Goal: Transaction & Acquisition: Purchase product/service

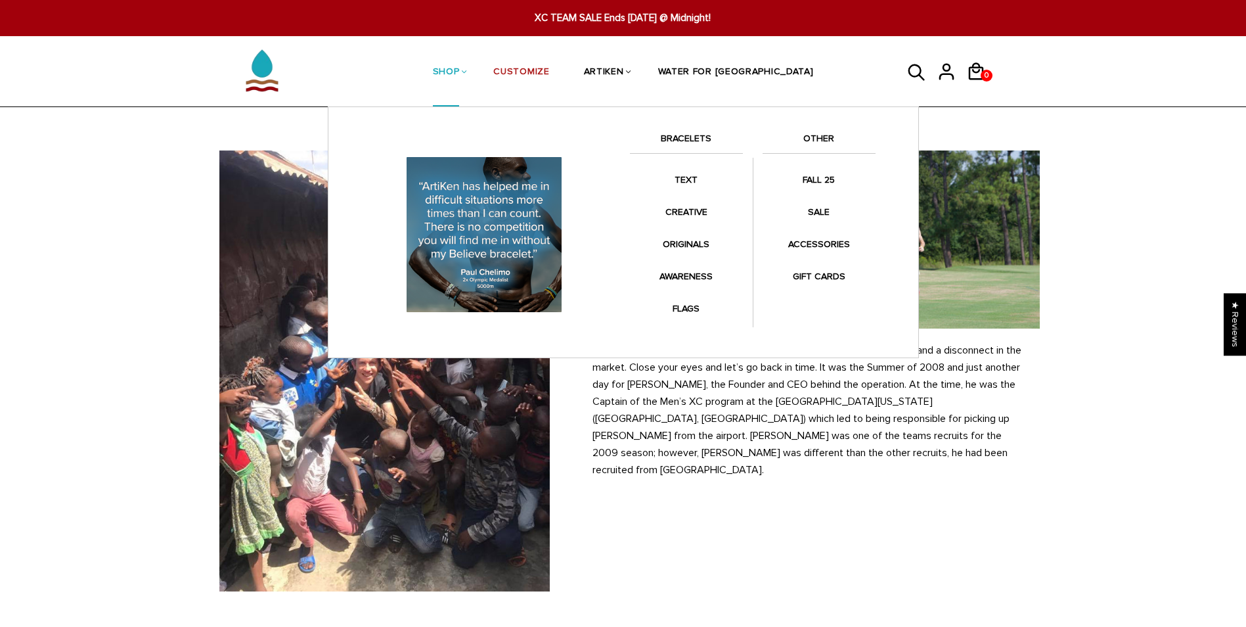
click at [477, 67] on li "SHOP BRACELETS TEXT Inspirational fuel for maximum growth." at bounding box center [446, 72] width 61 height 70
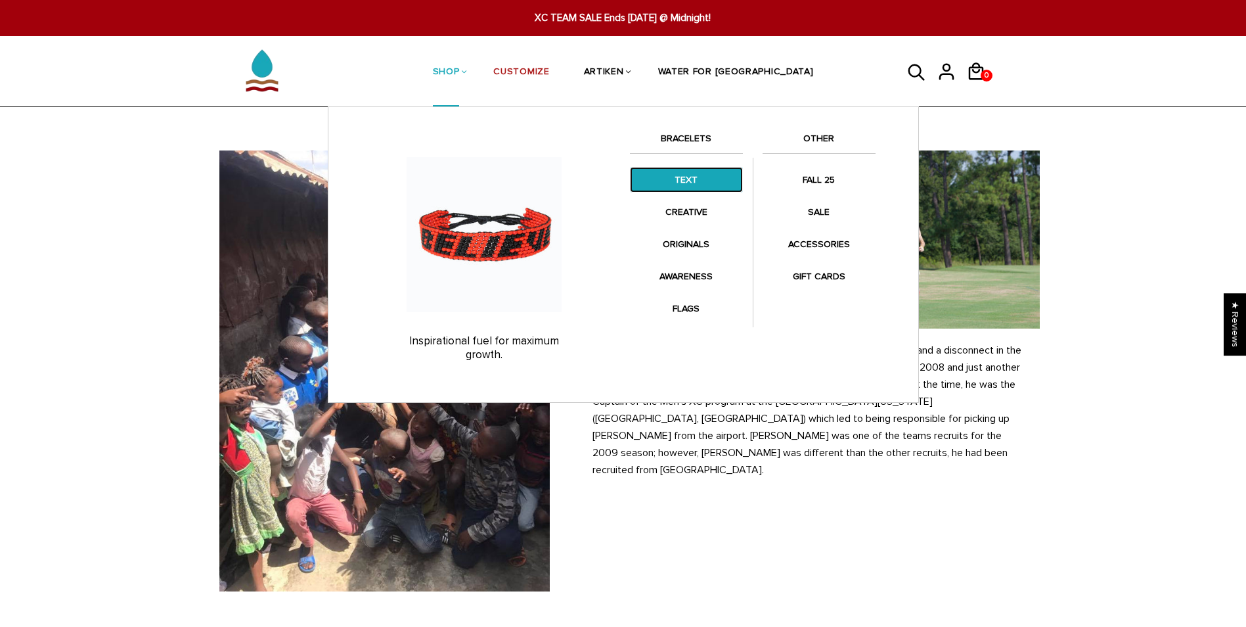
click at [676, 188] on link "TEXT" at bounding box center [686, 180] width 113 height 26
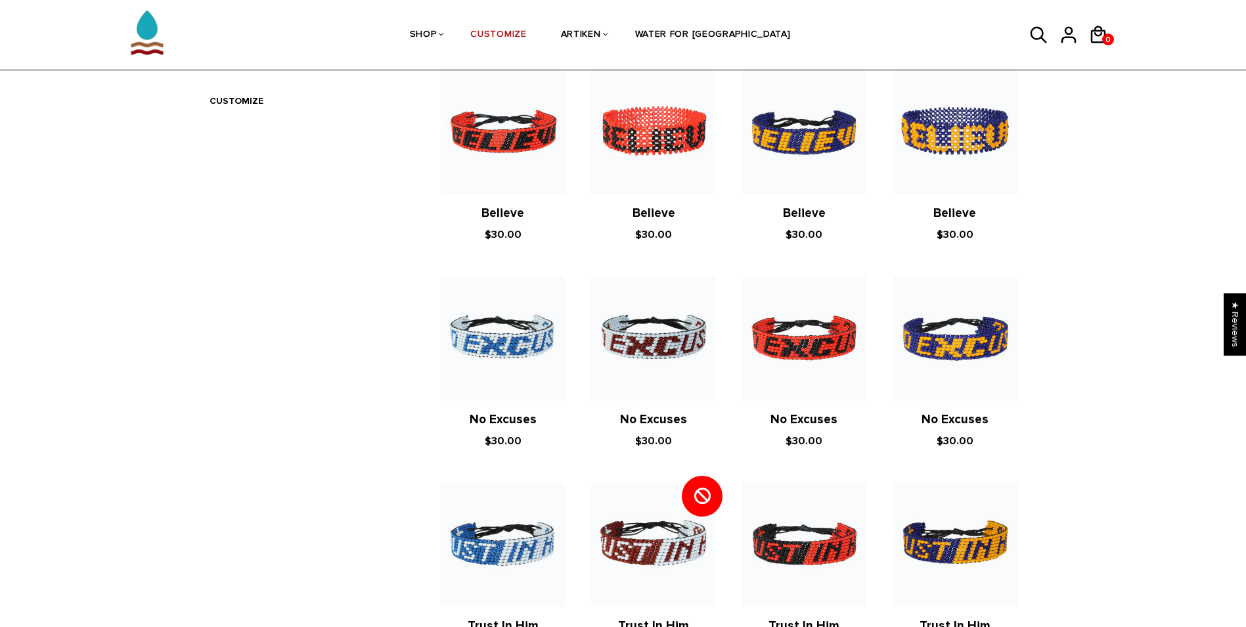
scroll to position [525, 0]
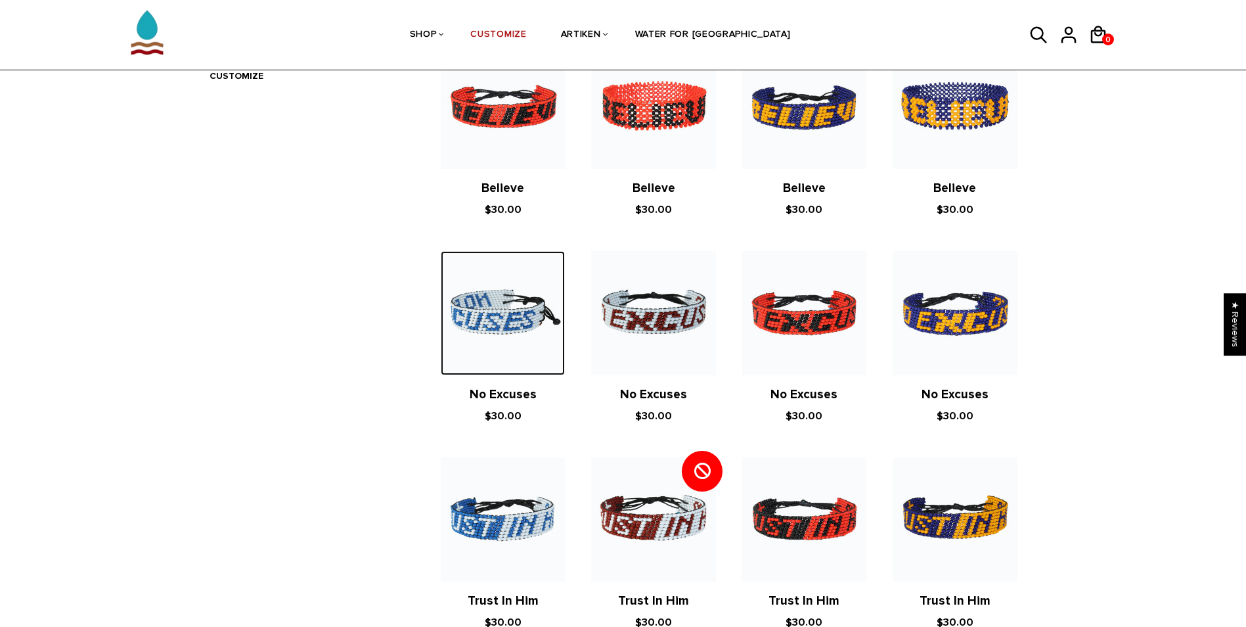
click at [536, 338] on img at bounding box center [503, 313] width 124 height 124
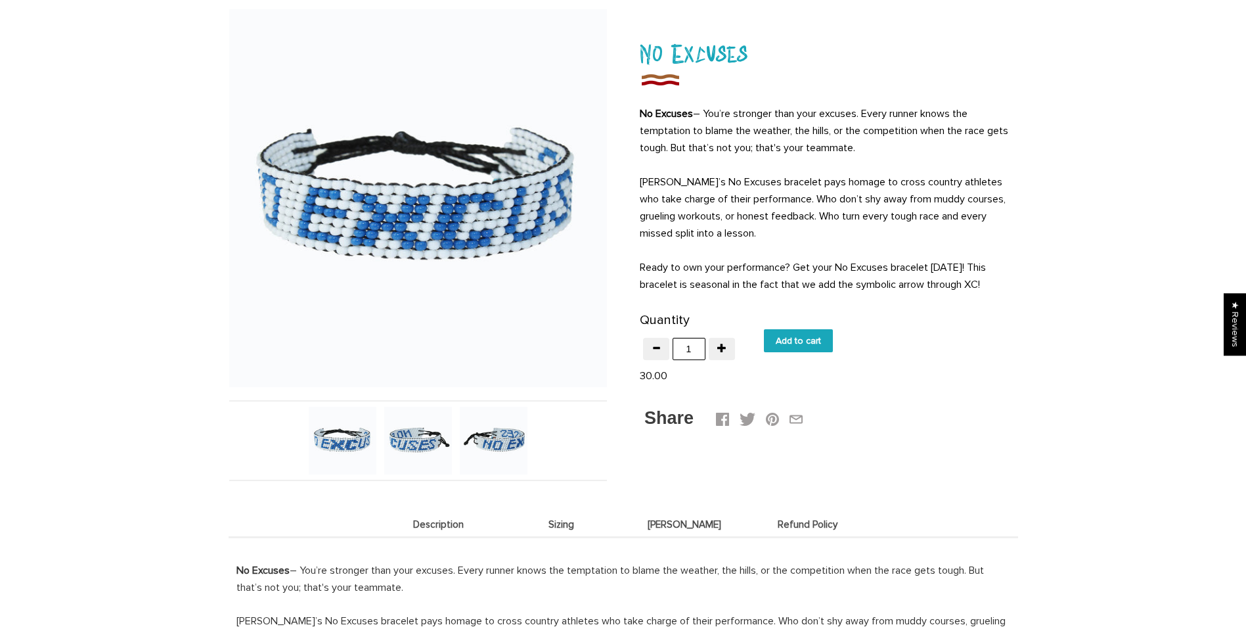
scroll to position [131, 0]
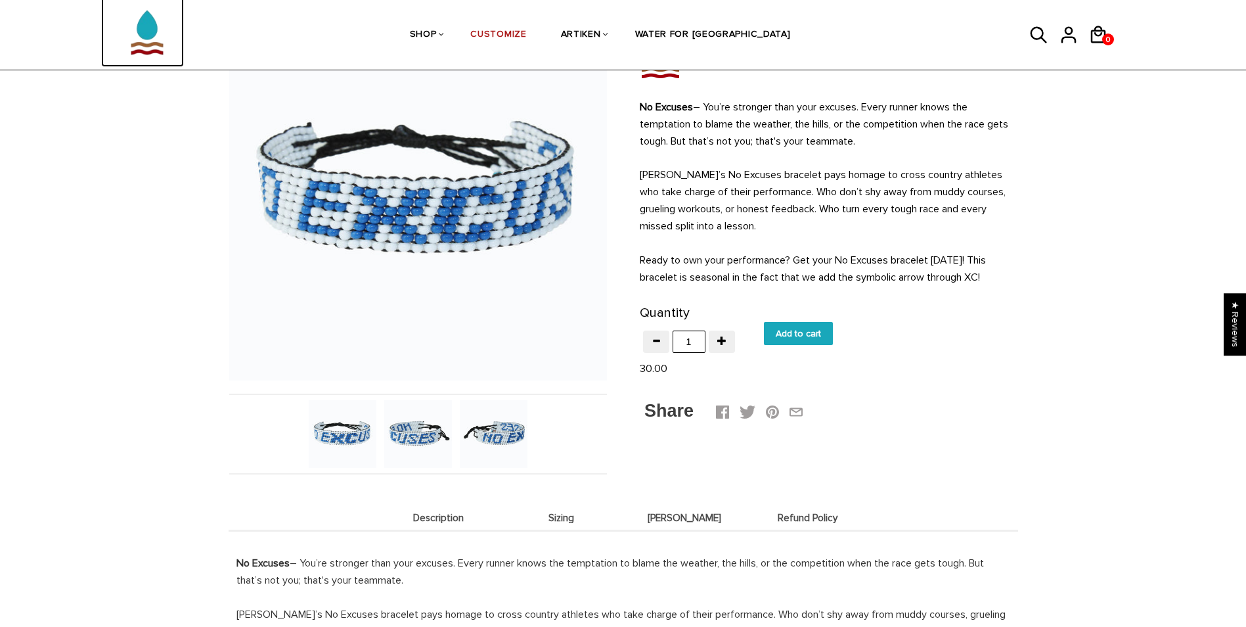
click at [165, 35] on img at bounding box center [147, 25] width 66 height 83
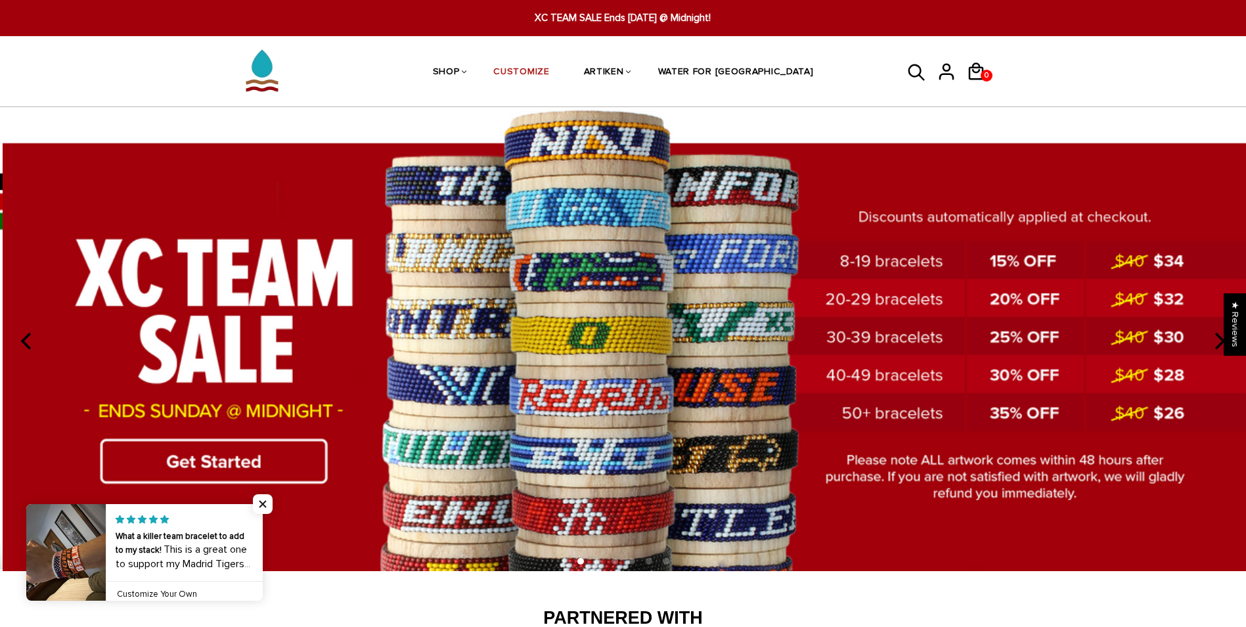
click at [141, 428] on img at bounding box center [626, 338] width 1246 height 463
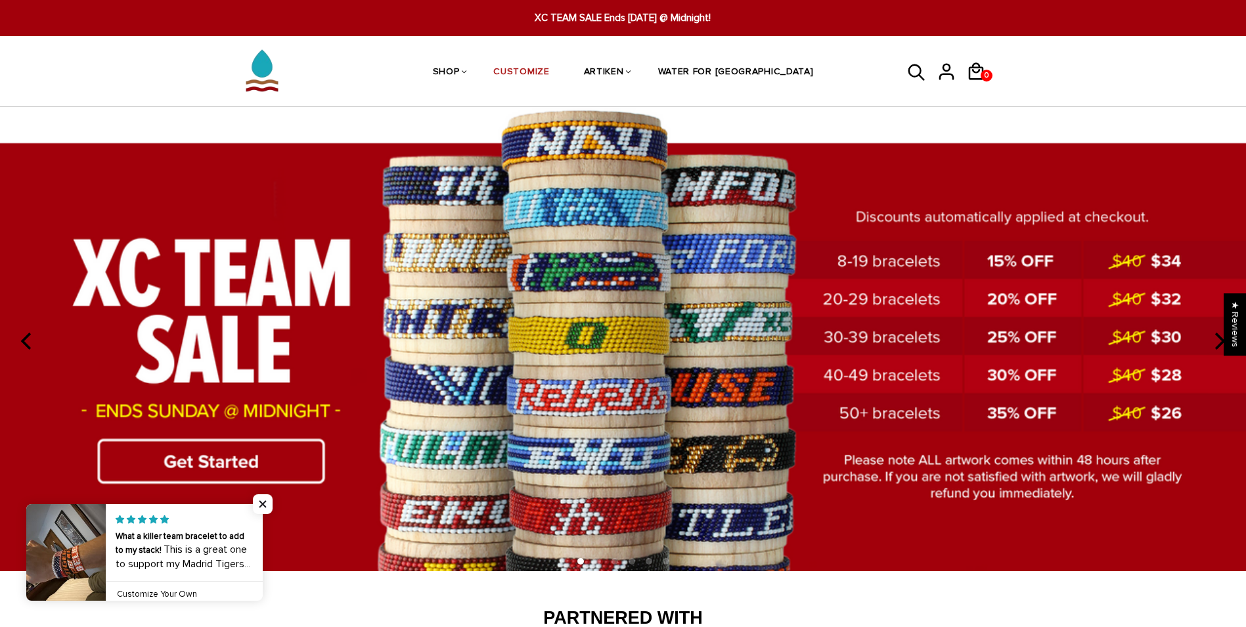
click at [167, 460] on img at bounding box center [623, 338] width 1246 height 463
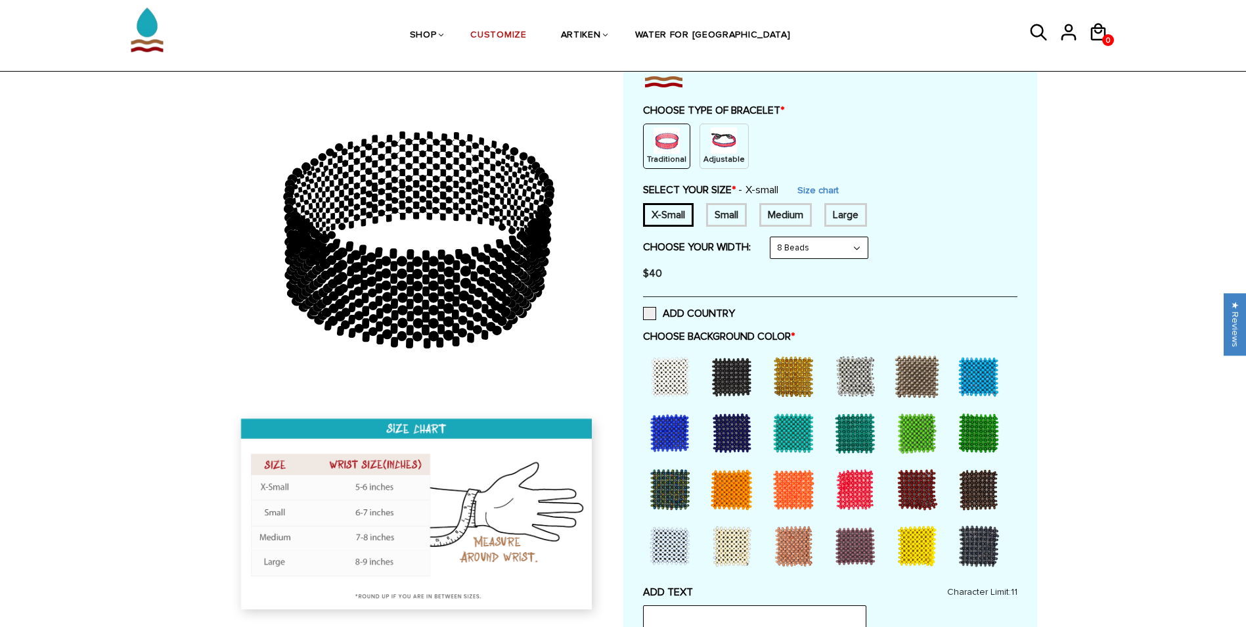
scroll to position [131, 0]
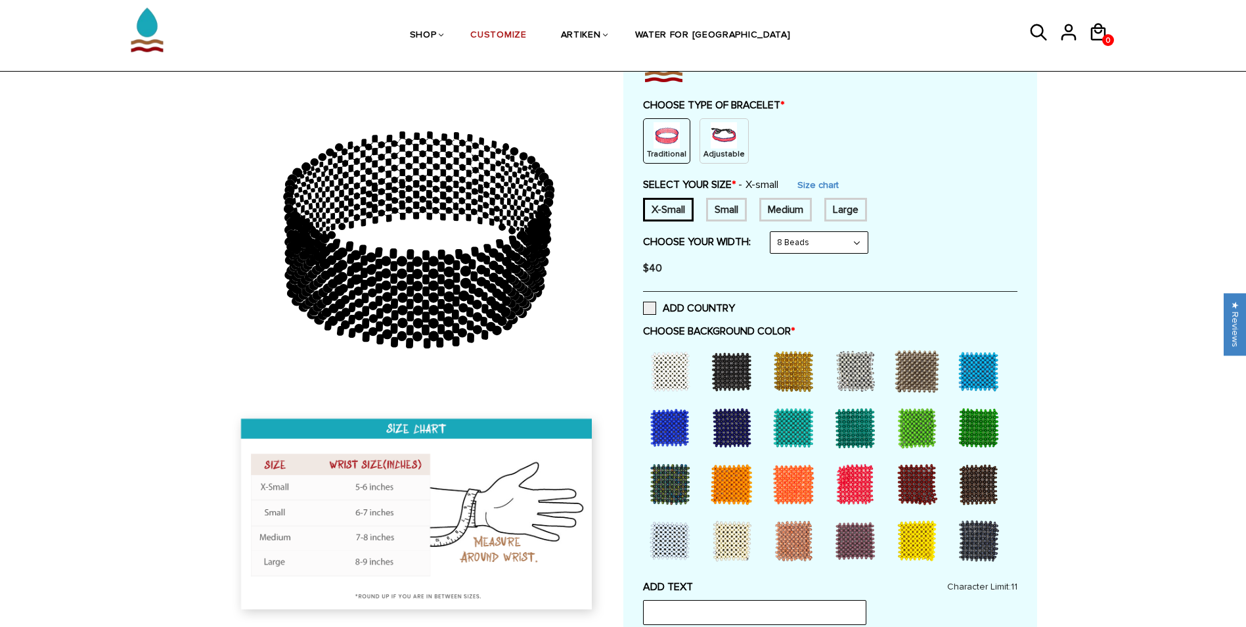
click at [729, 210] on div "Small" at bounding box center [726, 210] width 41 height 24
click at [683, 209] on div "X-Small" at bounding box center [668, 210] width 51 height 24
click at [809, 181] on link "Size chart" at bounding box center [818, 184] width 41 height 11
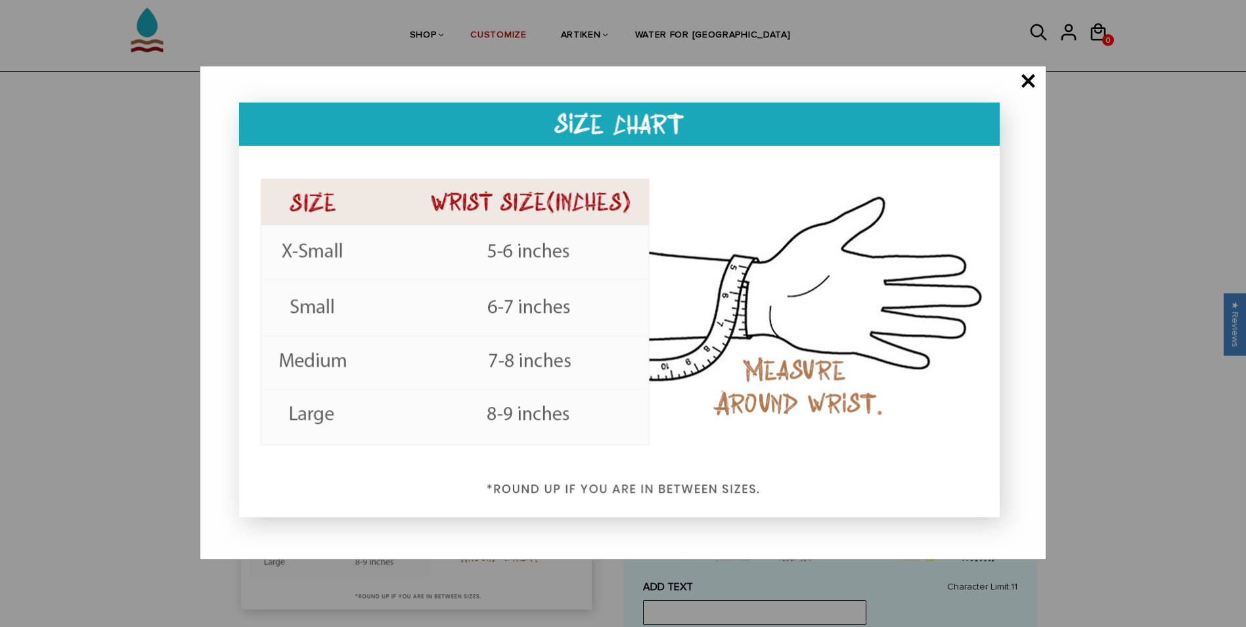
click at [1030, 81] on span "×" at bounding box center [1028, 82] width 16 height 13
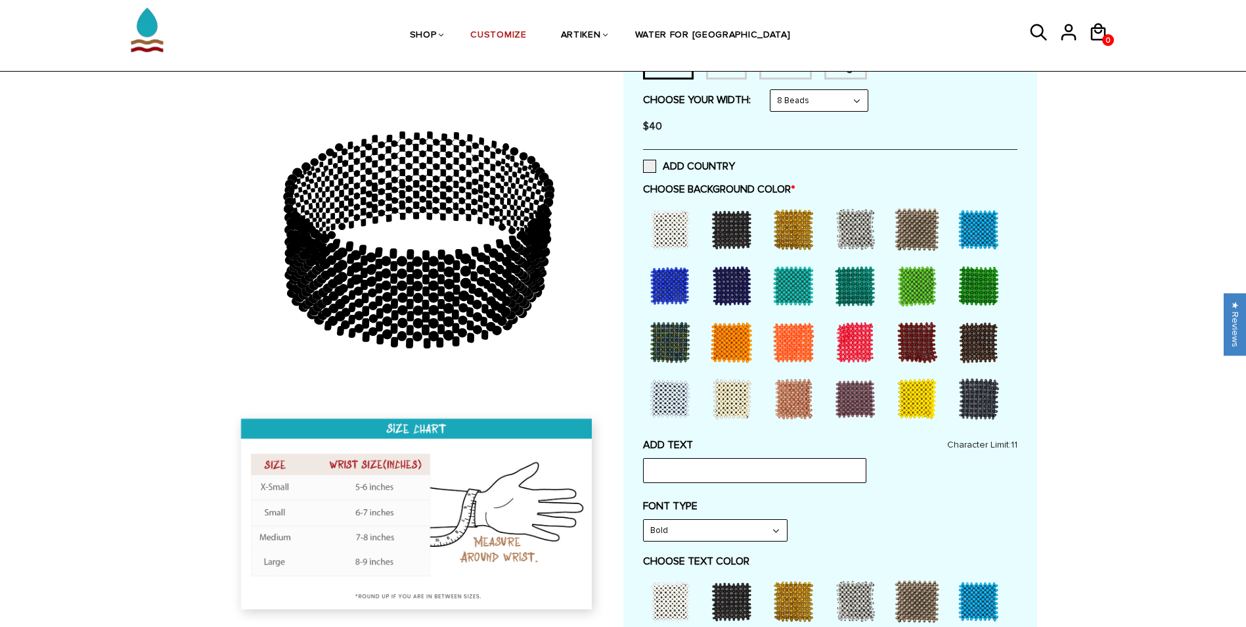
scroll to position [394, 0]
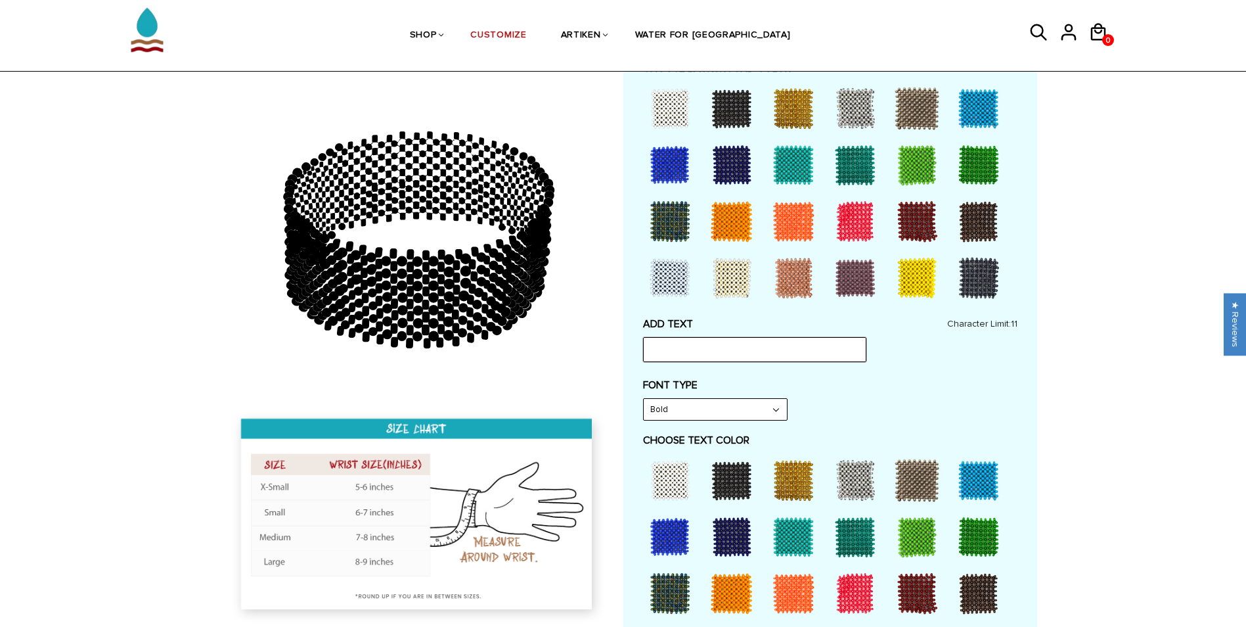
click at [712, 348] on input "text" at bounding box center [754, 349] width 223 height 25
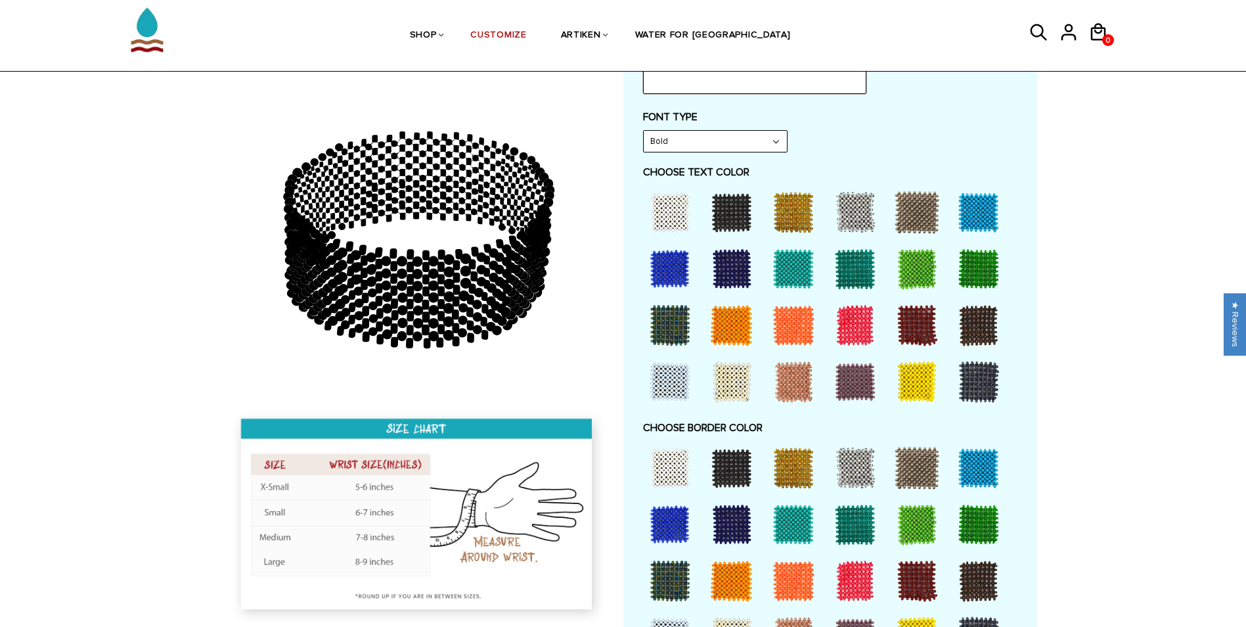
scroll to position [657, 0]
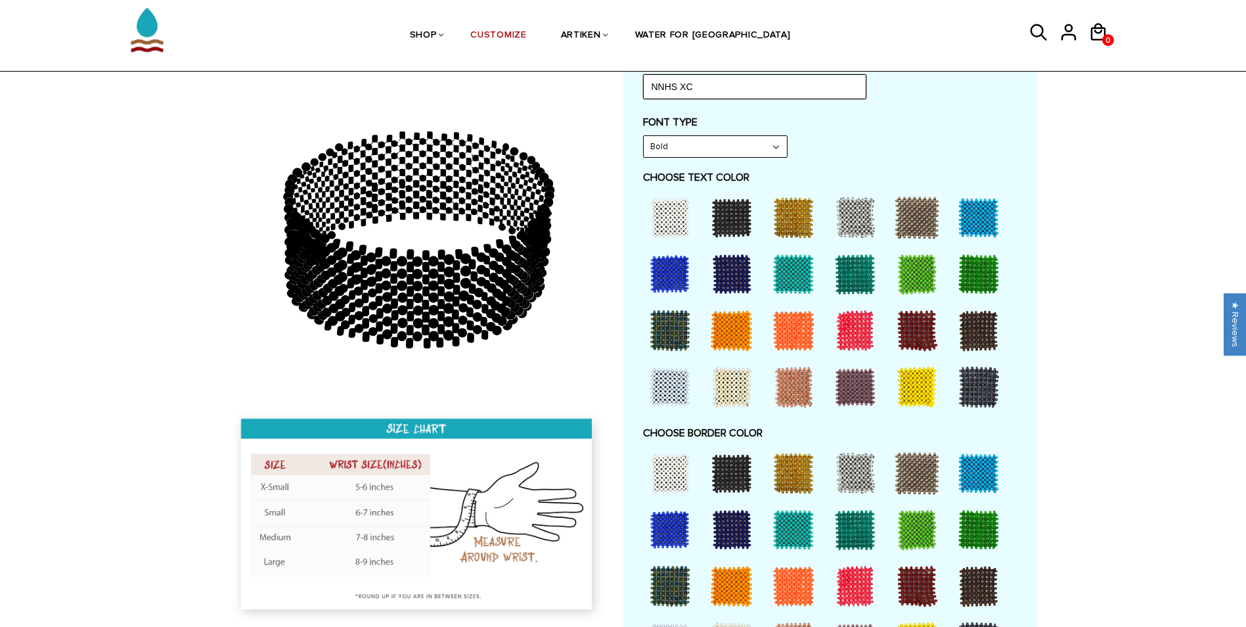
type input "NNHS XC"
click at [729, 141] on select "Bold" at bounding box center [715, 146] width 143 height 21
click at [732, 142] on select "Bold" at bounding box center [715, 146] width 143 height 21
click at [687, 205] on div at bounding box center [670, 217] width 53 height 53
click at [670, 268] on div at bounding box center [670, 274] width 53 height 53
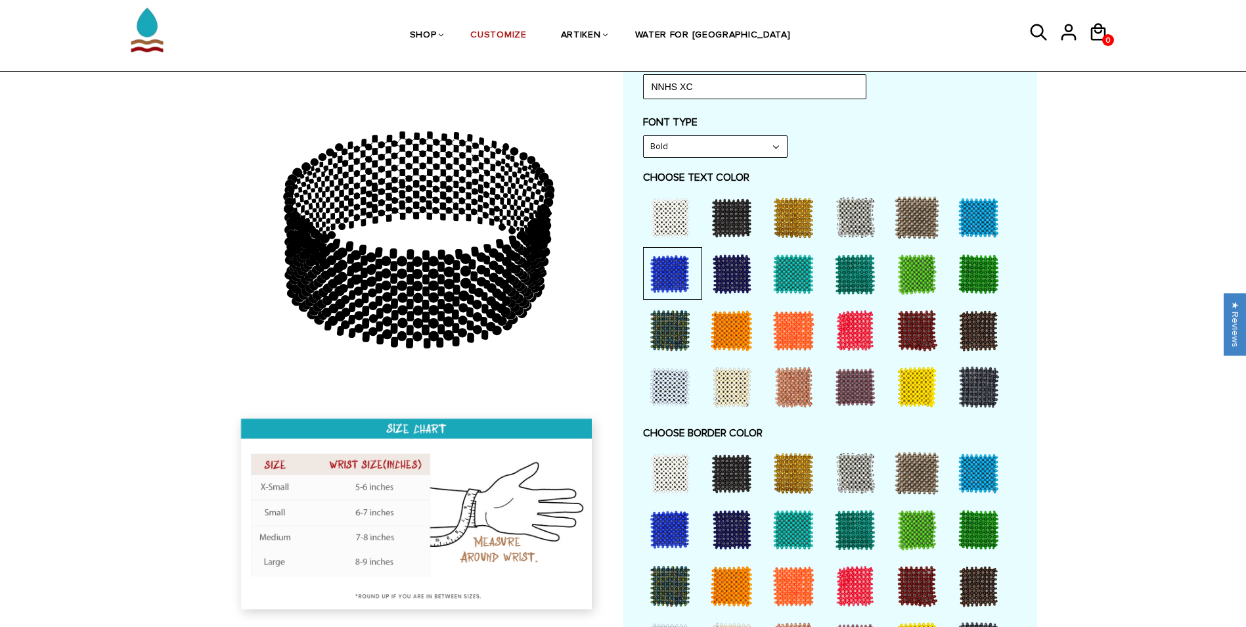
click at [733, 570] on div at bounding box center [731, 586] width 53 height 53
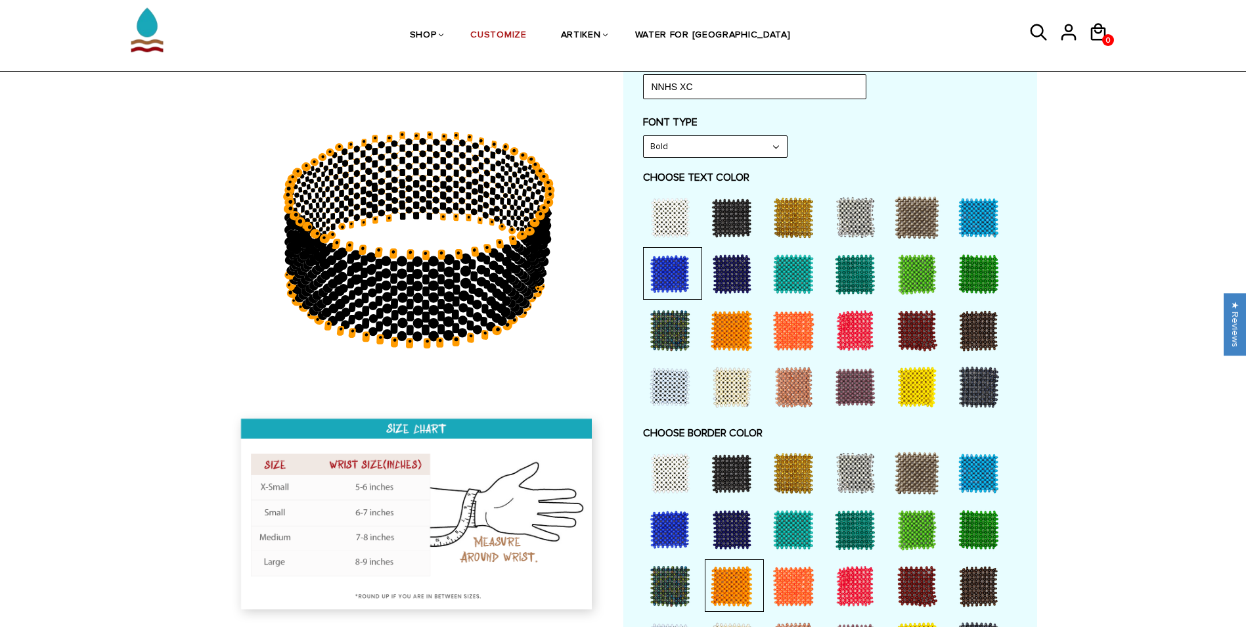
click at [678, 269] on div at bounding box center [670, 274] width 53 height 53
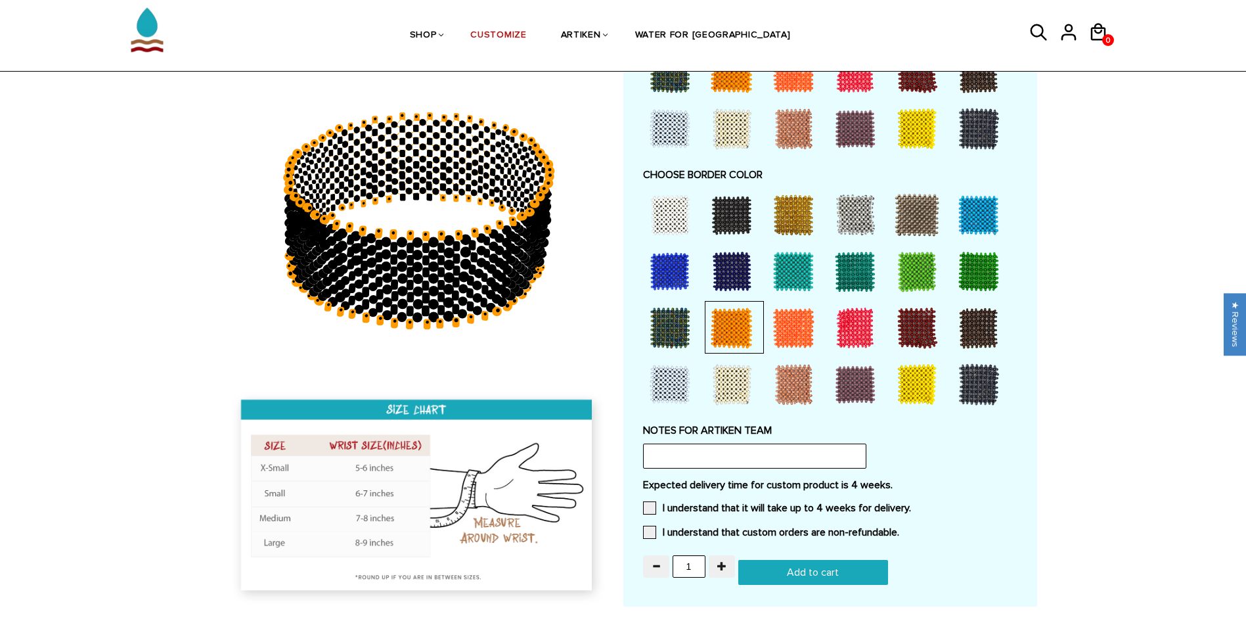
scroll to position [919, 0]
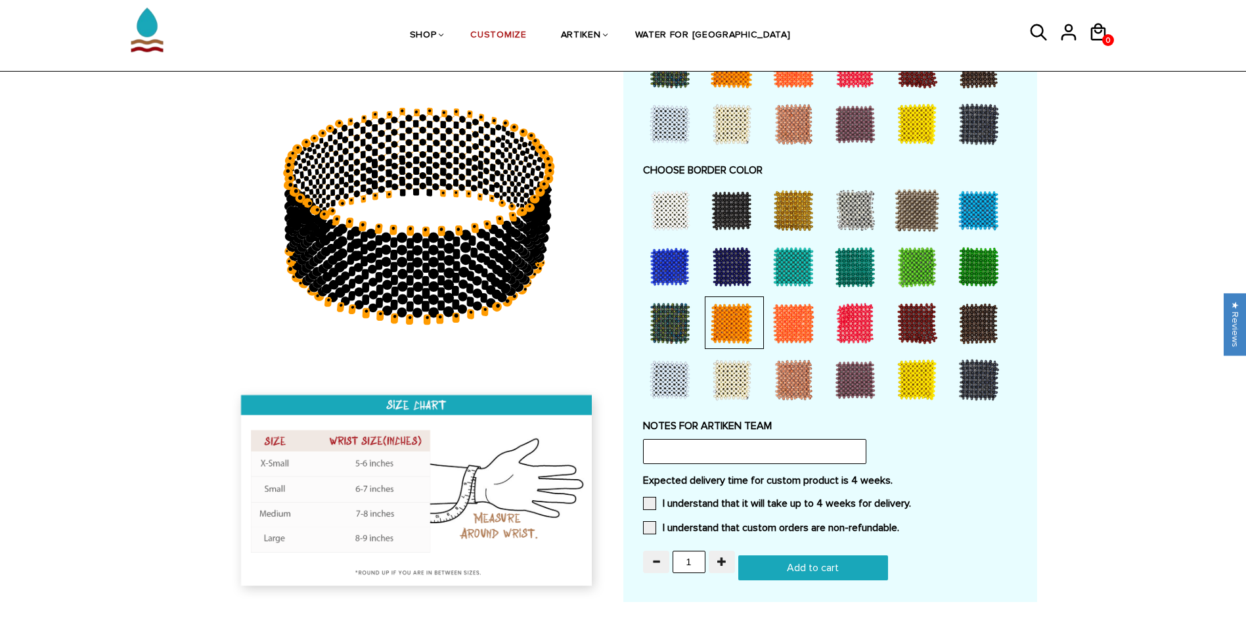
click at [767, 560] on input "Add to cart" at bounding box center [813, 567] width 150 height 25
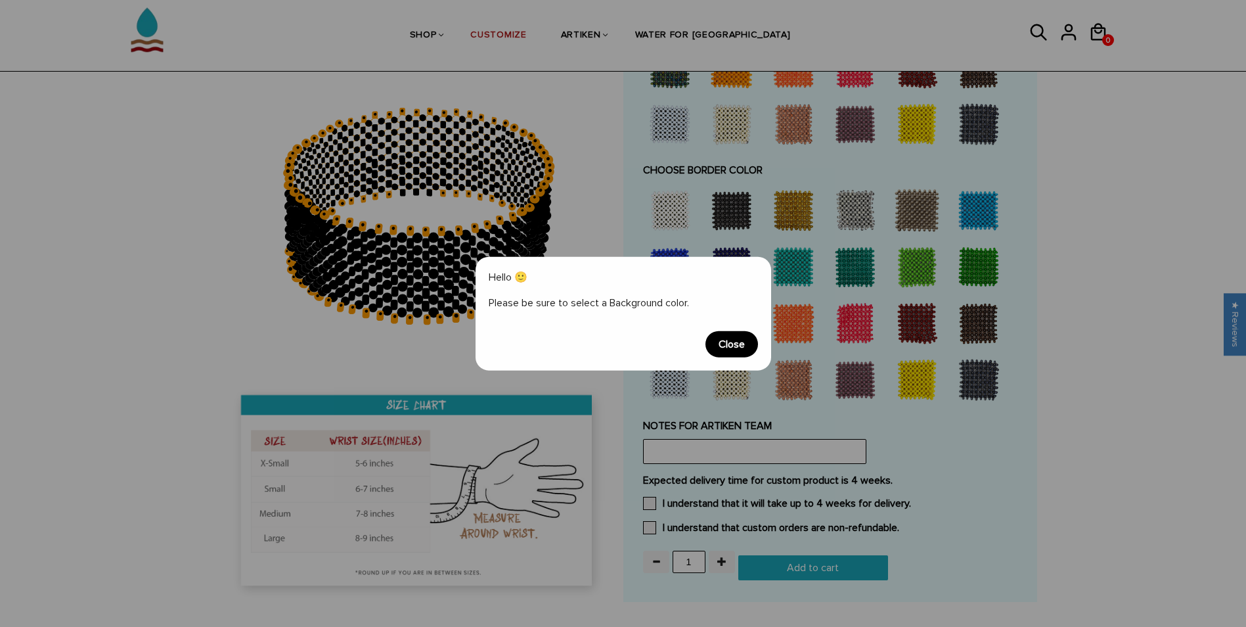
click at [716, 347] on span "Close" at bounding box center [731, 343] width 53 height 26
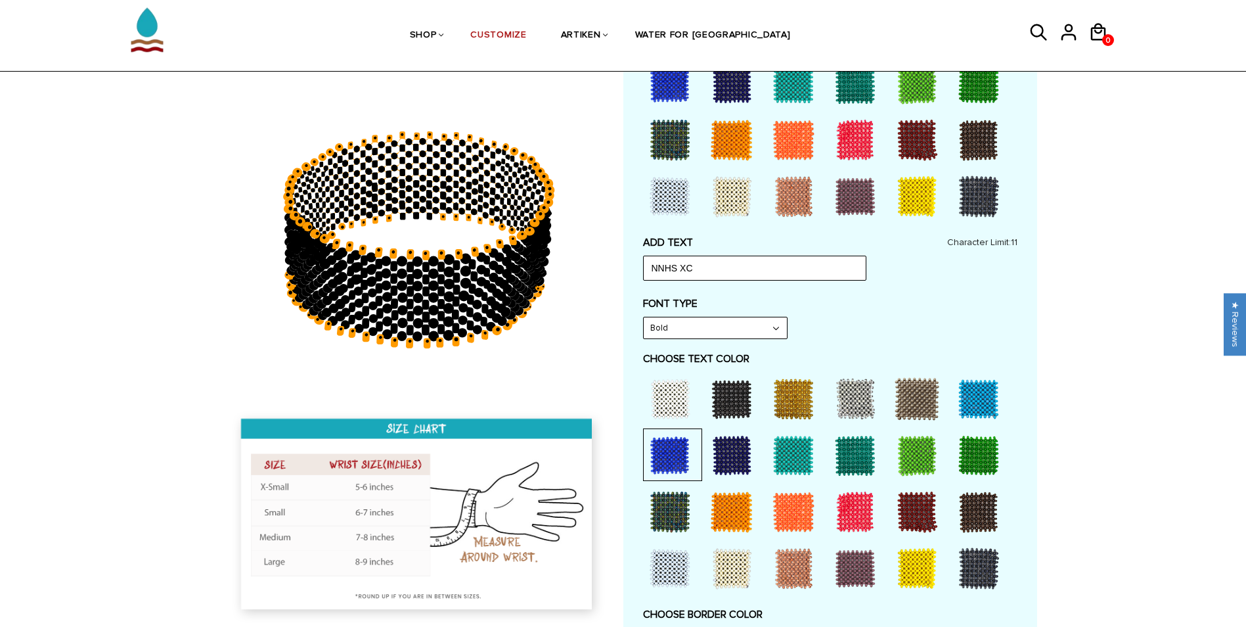
scroll to position [394, 0]
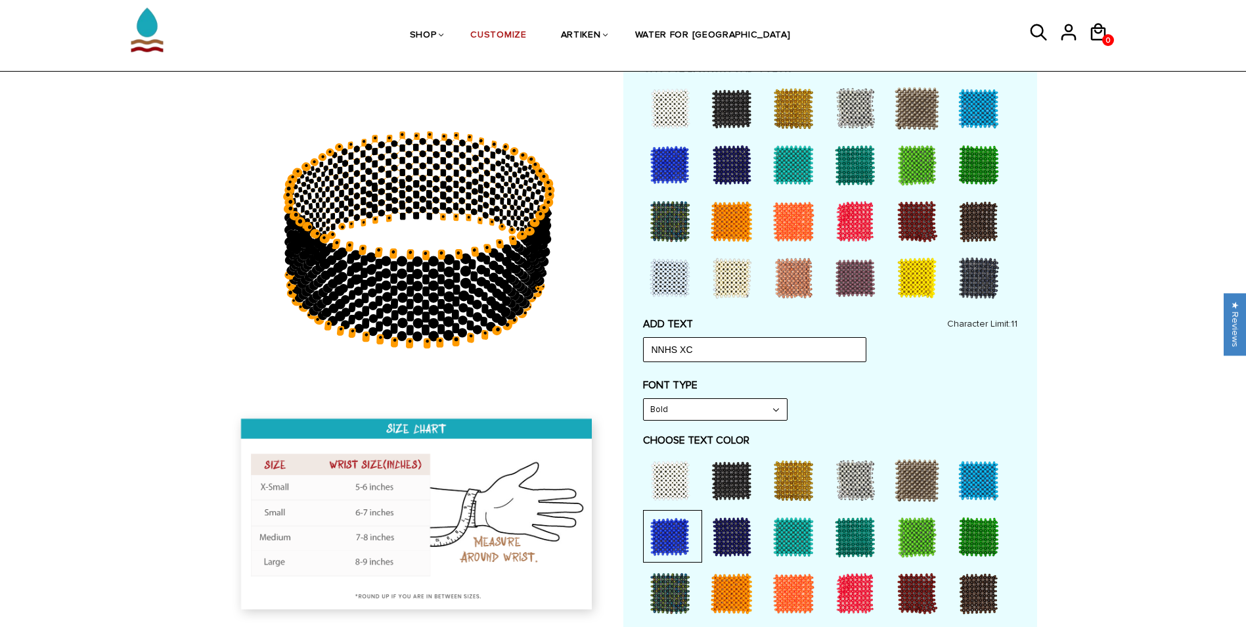
click at [674, 163] on div at bounding box center [670, 165] width 53 height 53
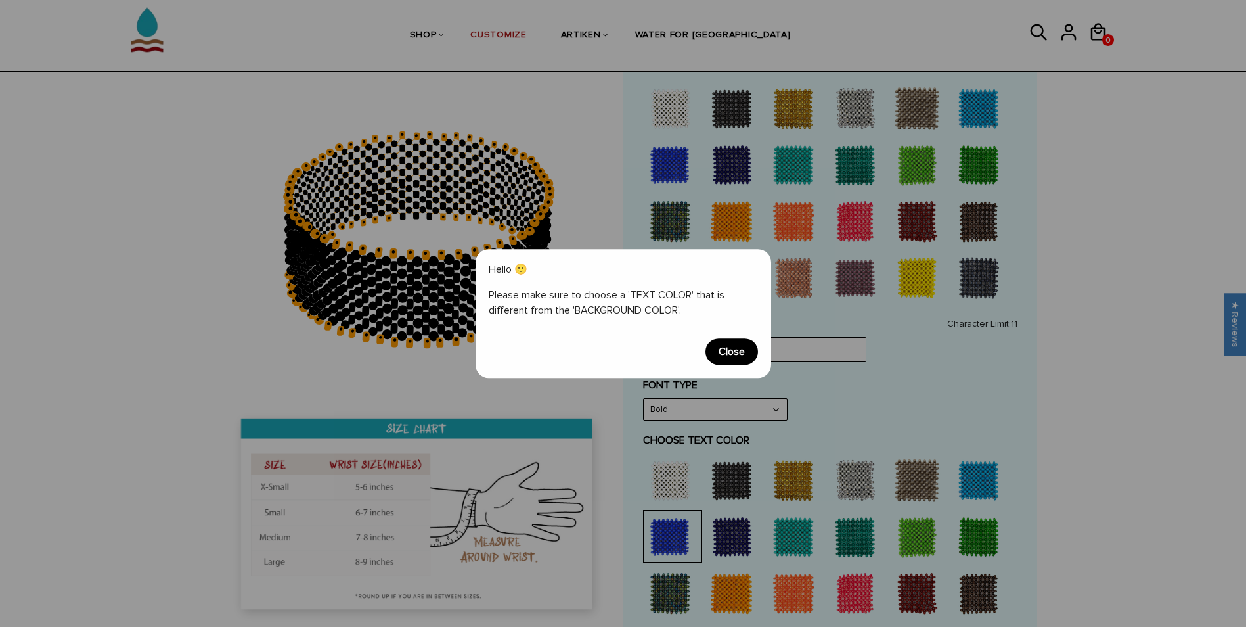
click at [743, 347] on span "Close" at bounding box center [731, 351] width 53 height 26
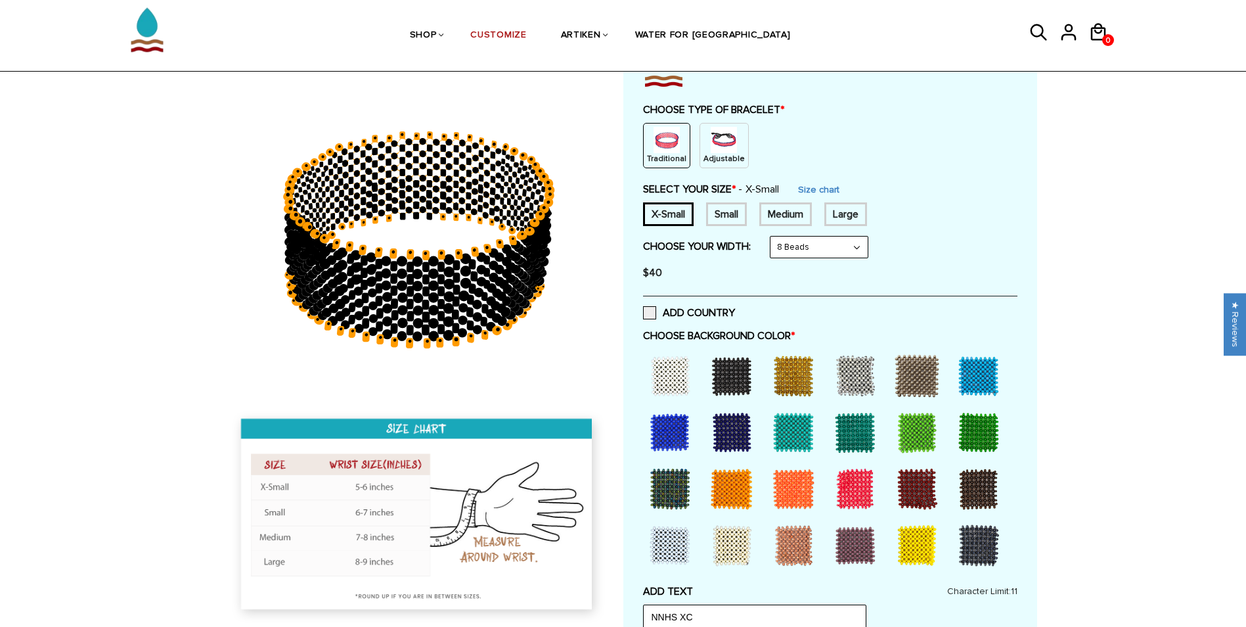
scroll to position [131, 0]
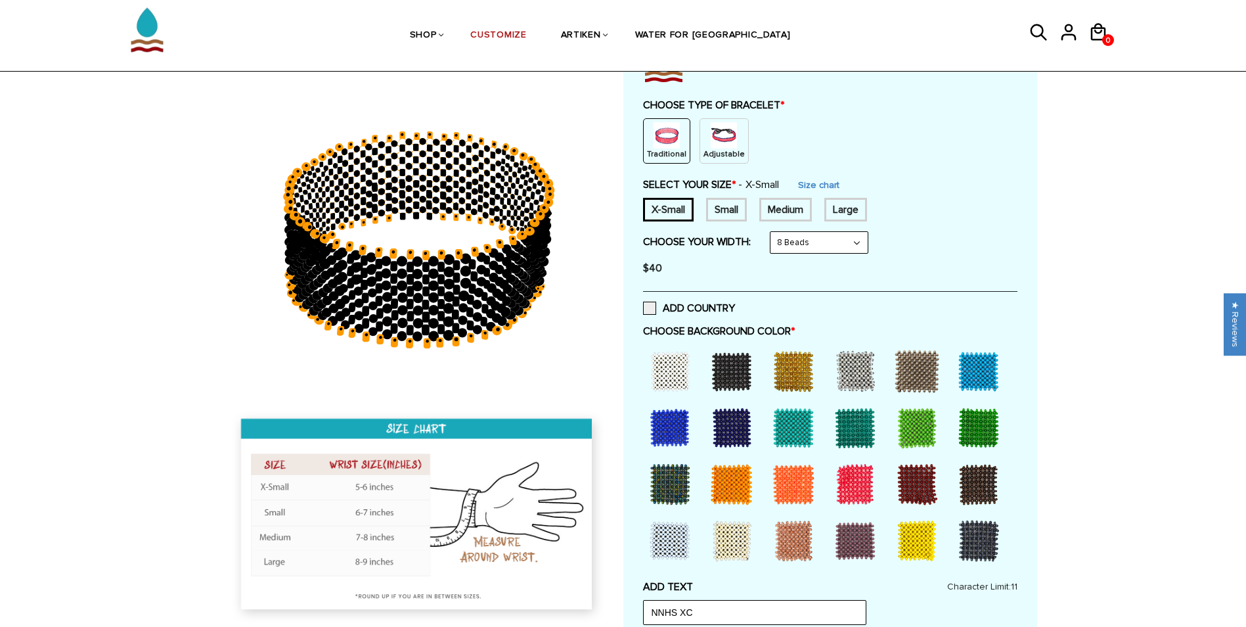
click at [672, 370] on div at bounding box center [670, 371] width 53 height 53
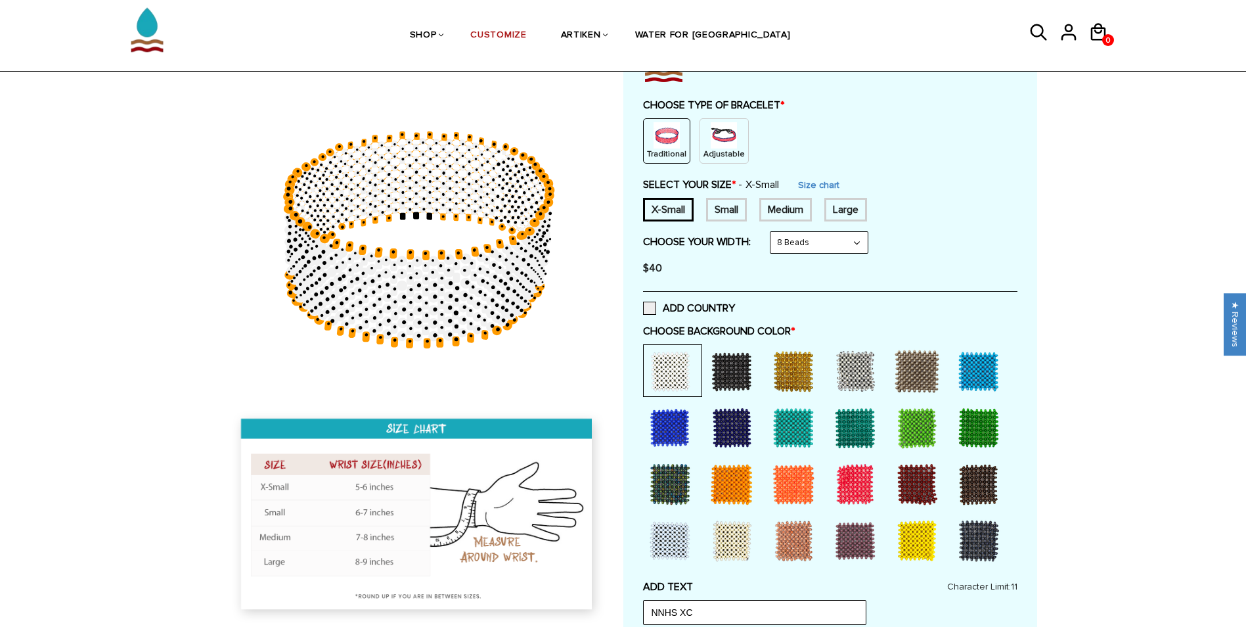
click at [674, 369] on div at bounding box center [670, 371] width 53 height 53
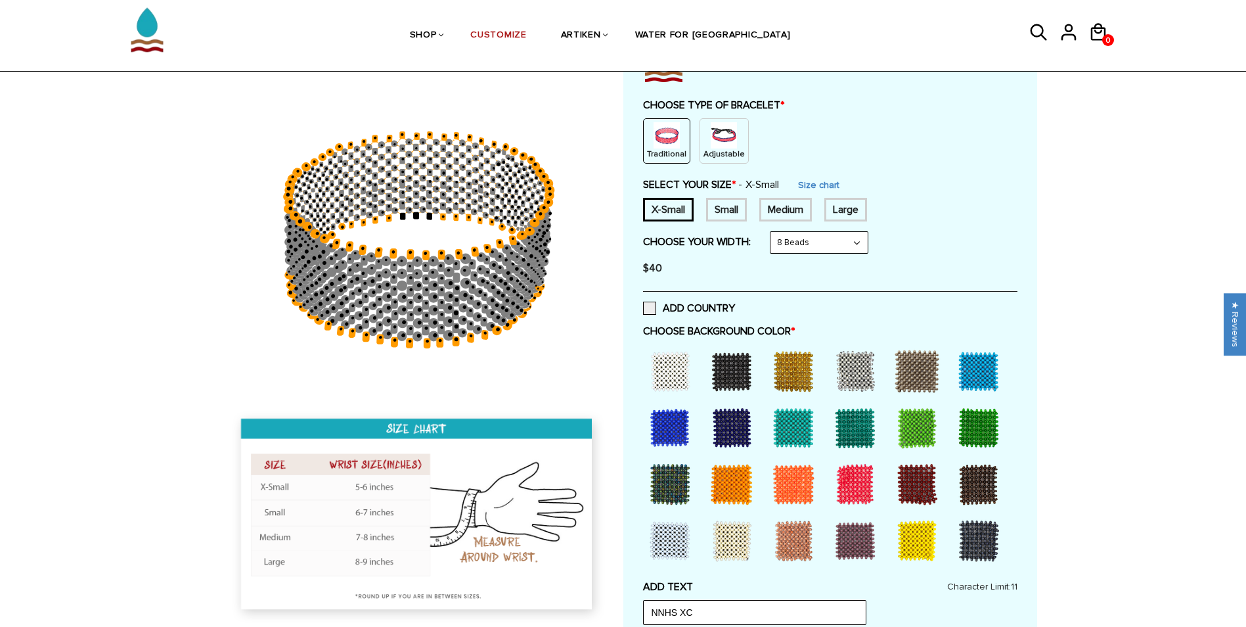
click at [672, 414] on div at bounding box center [670, 427] width 53 height 53
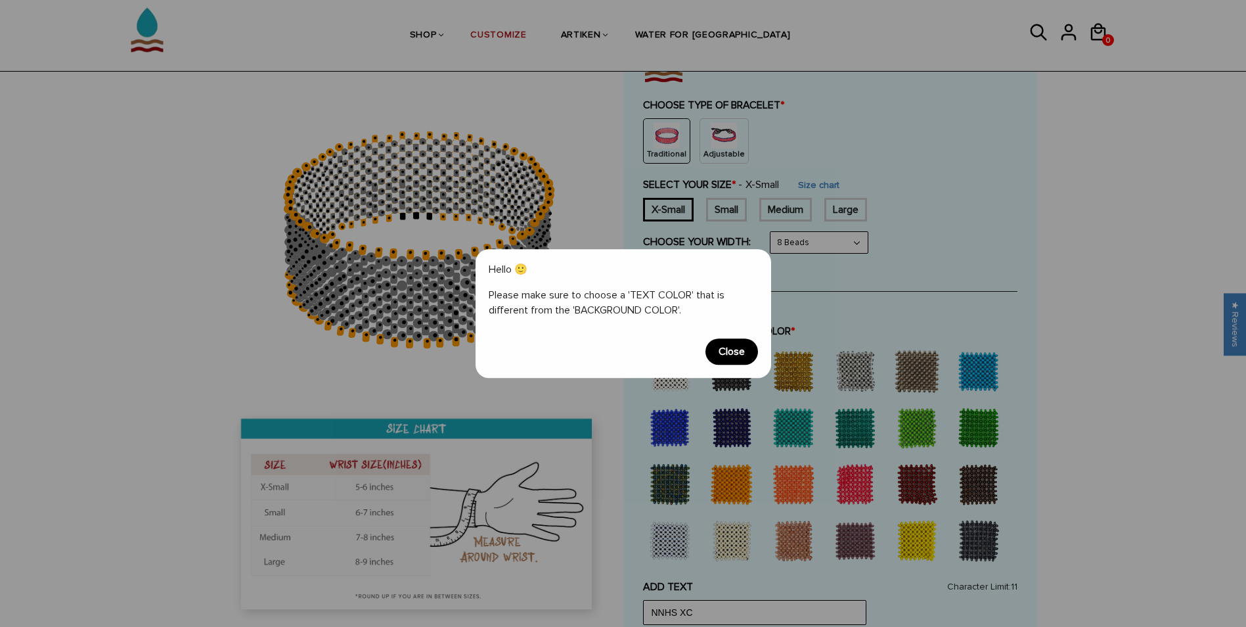
click at [721, 352] on span "Close" at bounding box center [731, 351] width 53 height 26
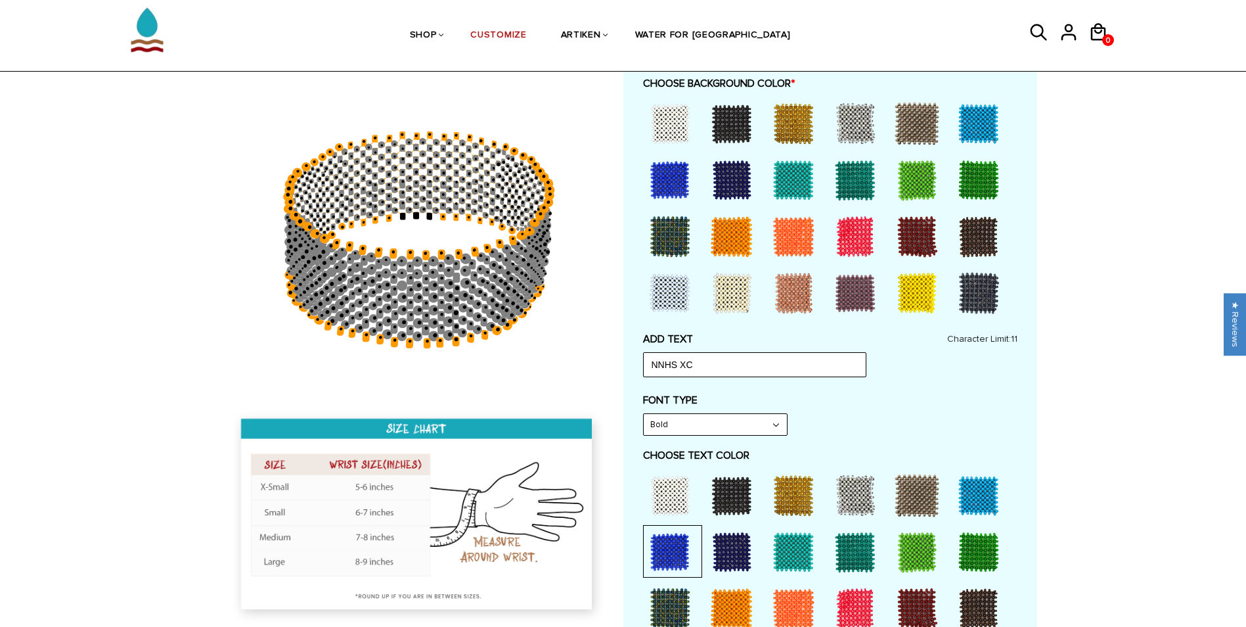
scroll to position [394, 0]
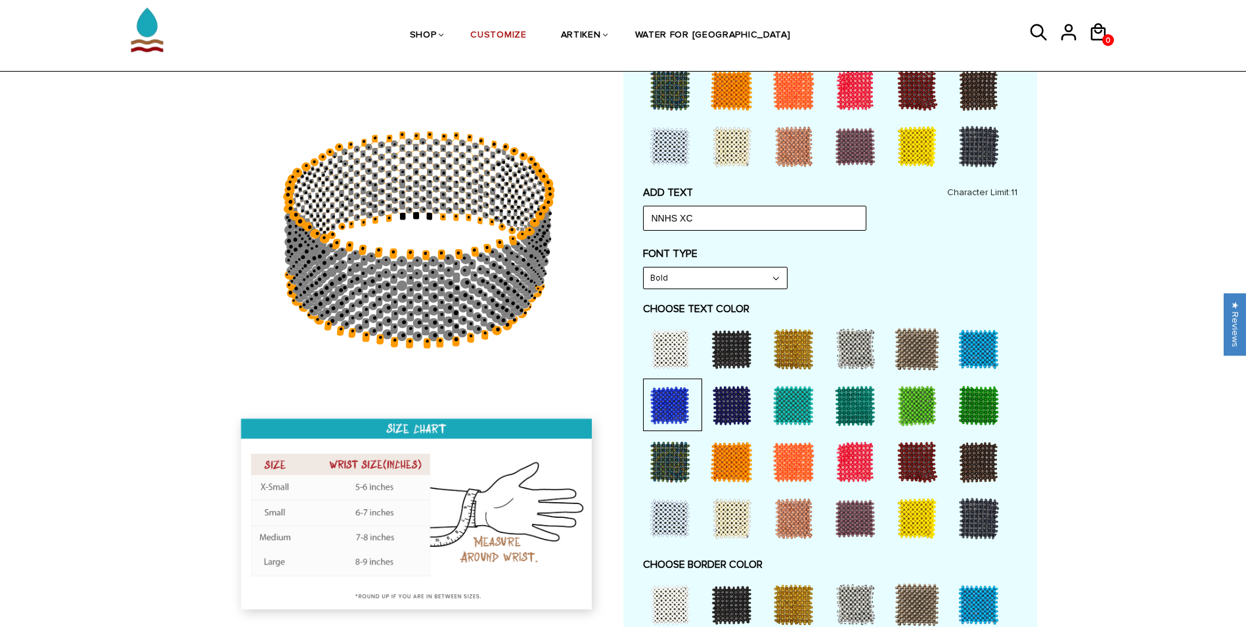
click at [787, 458] on div at bounding box center [793, 461] width 53 height 53
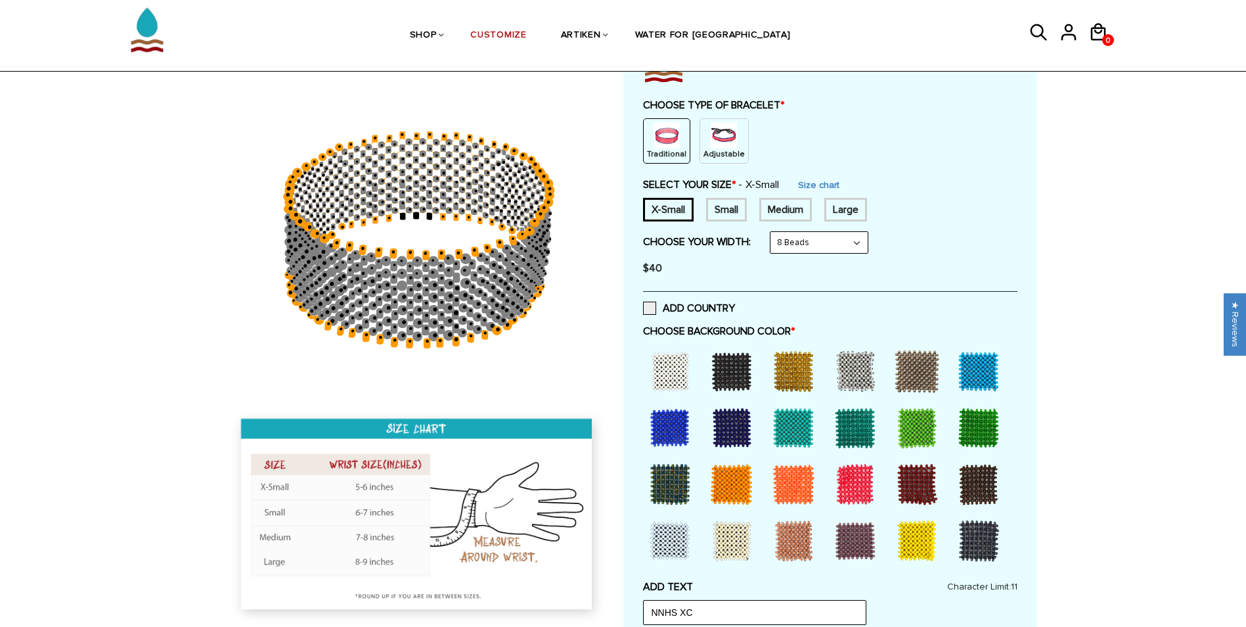
click at [662, 423] on div at bounding box center [670, 427] width 53 height 53
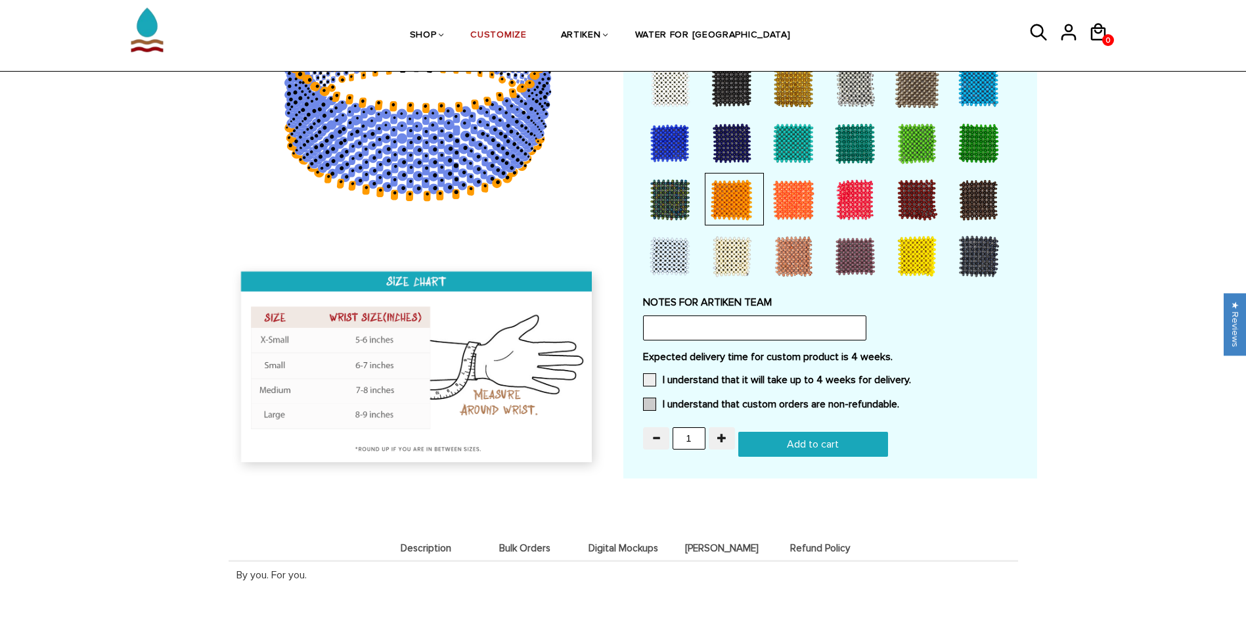
scroll to position [1051, 0]
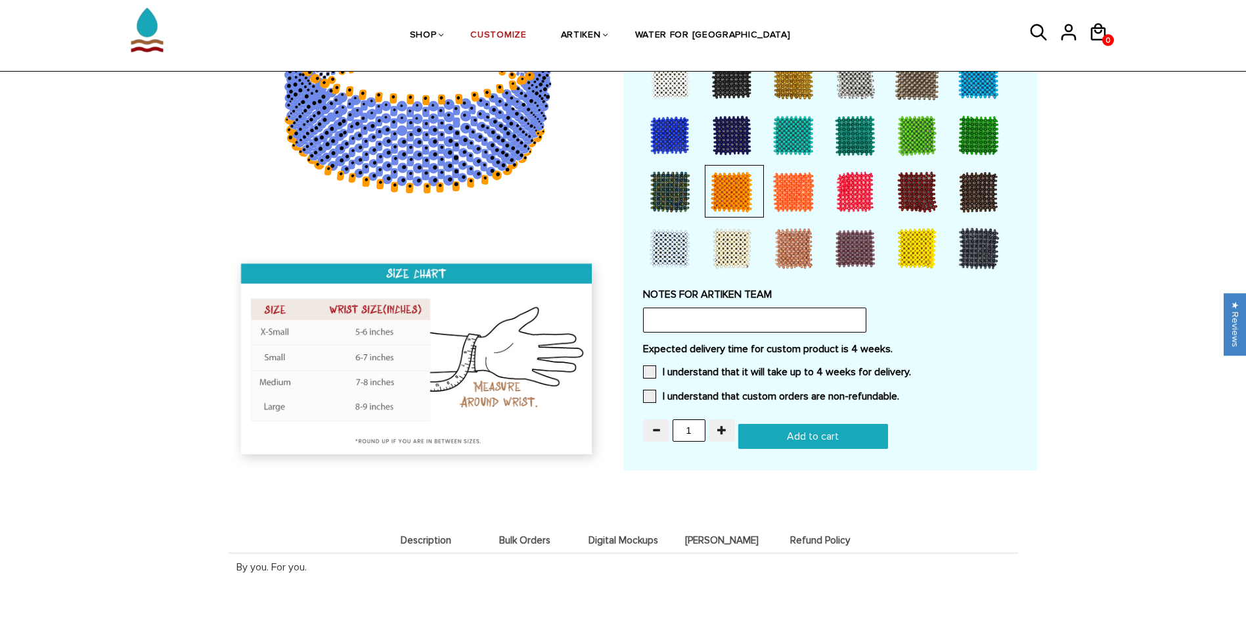
click at [809, 432] on input "Add to cart" at bounding box center [813, 436] width 150 height 25
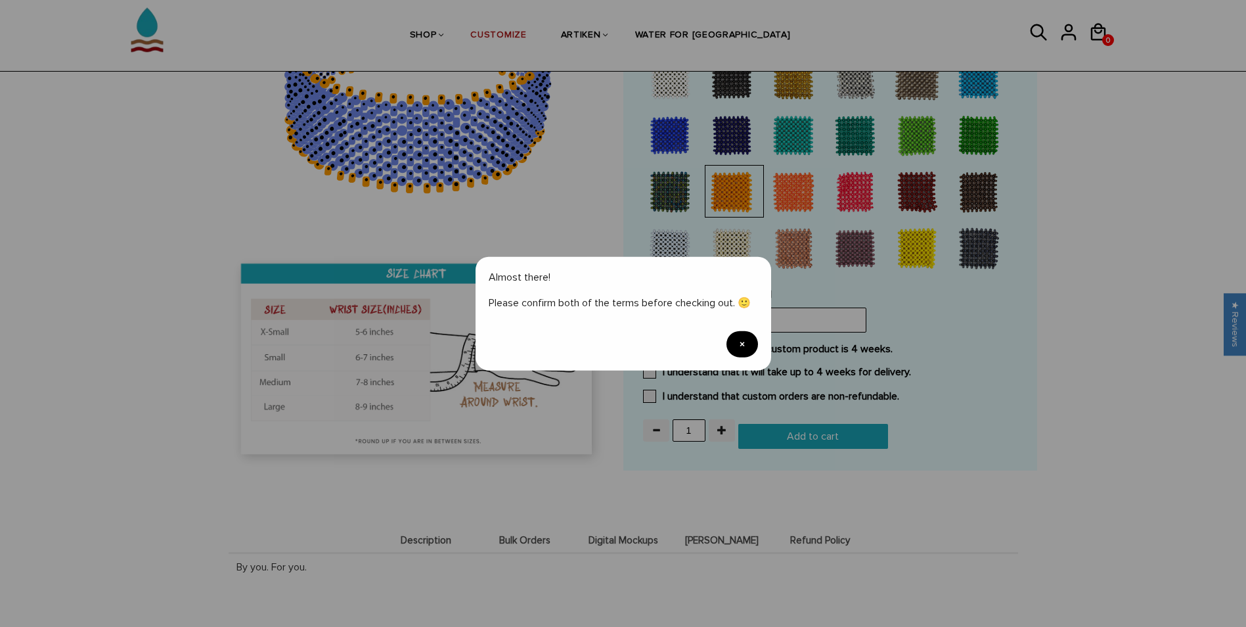
click at [743, 343] on span "×" at bounding box center [742, 343] width 32 height 26
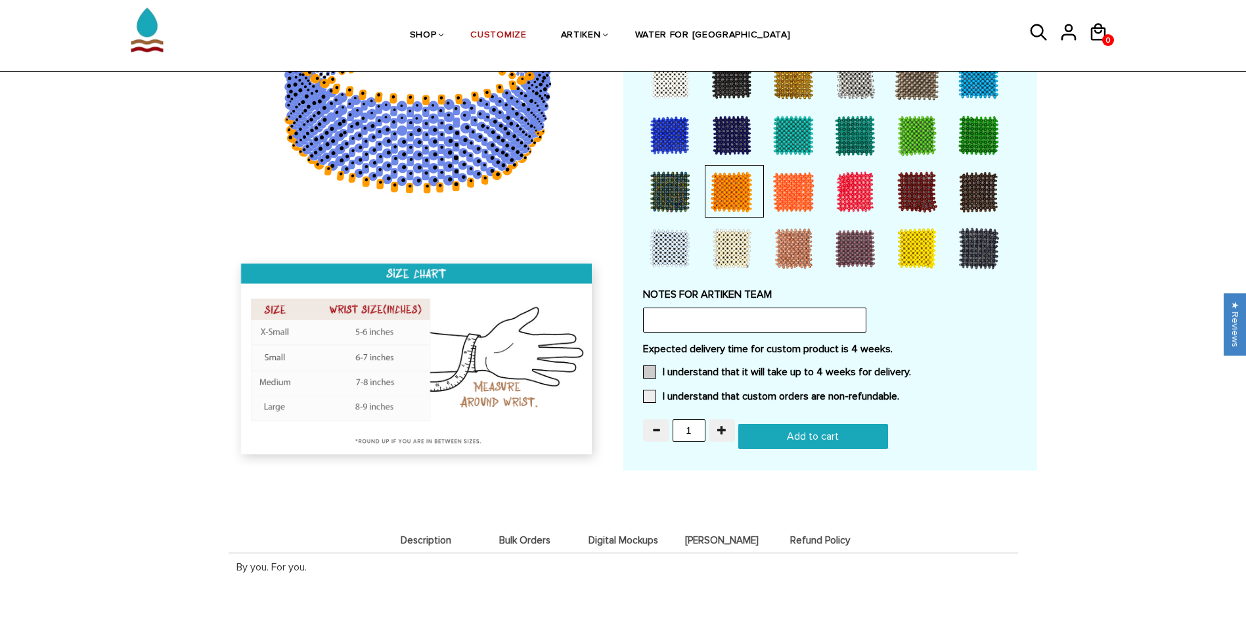
click at [711, 374] on label "I understand that it will take up to 4 weeks for delivery." at bounding box center [777, 371] width 268 height 13
click at [911, 368] on input "I understand that it will take up to 4 weeks for delivery." at bounding box center [911, 368] width 0 height 0
click at [716, 387] on div "Expected delivery time for custom product is 4 weeks. I understand that it will…" at bounding box center [830, 376] width 374 height 68
click at [721, 395] on label "I understand that custom orders are non-refundable." at bounding box center [771, 395] width 256 height 13
click at [899, 392] on input "I understand that custom orders are non-refundable." at bounding box center [899, 392] width 0 height 0
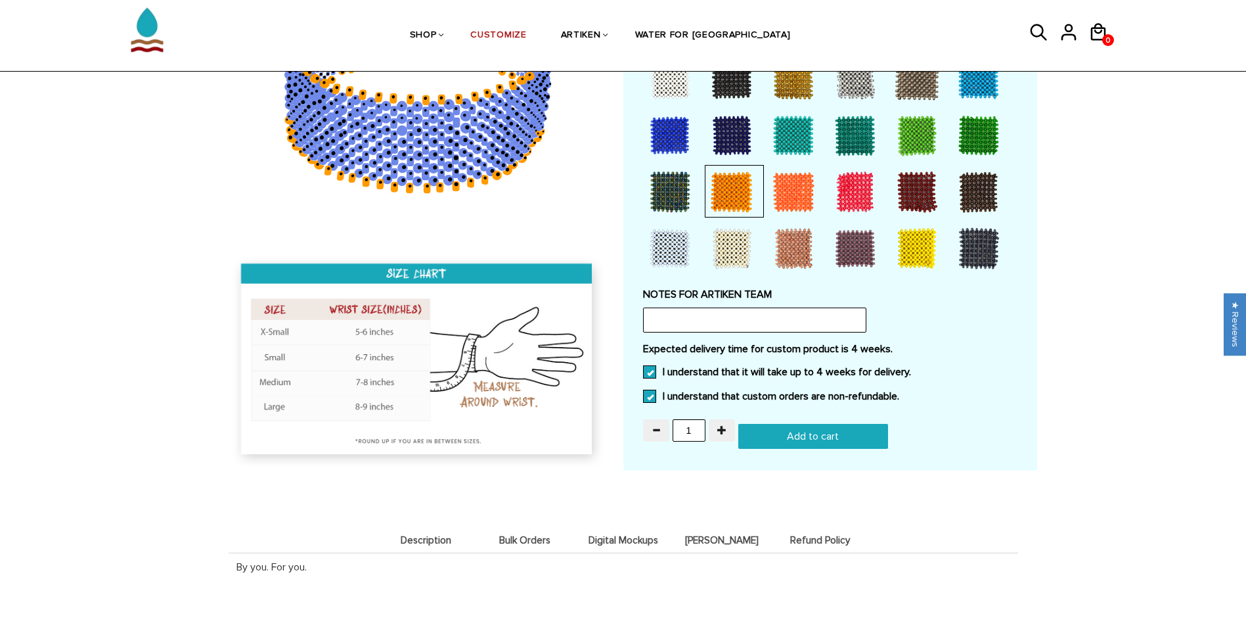
click at [782, 431] on input "Add to cart" at bounding box center [813, 436] width 150 height 25
type input "Add to cart"
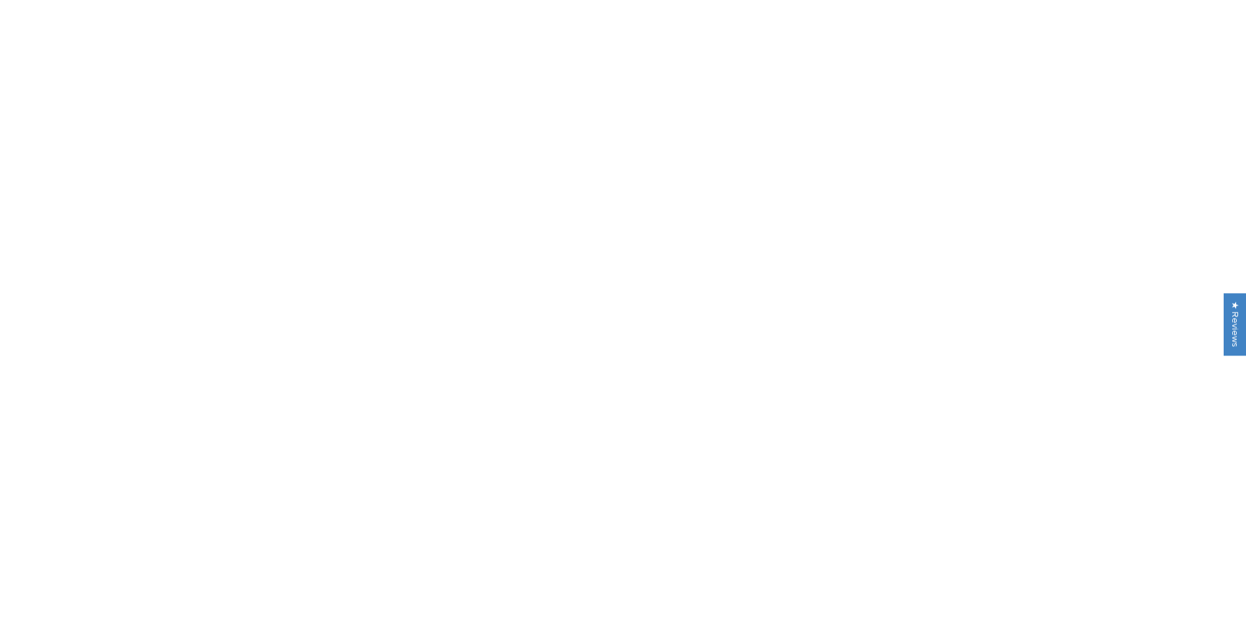
scroll to position [1051, 0]
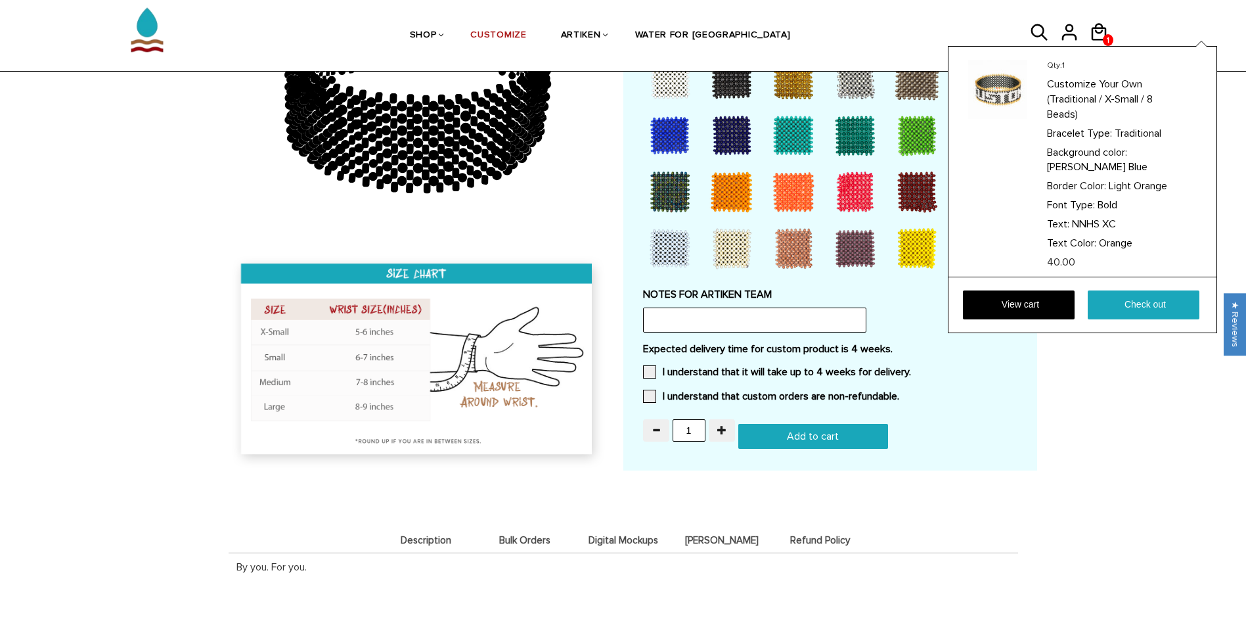
click at [1106, 46] on div "Qty: 1 Customize Your Own (Traditional / X-Small / 8 Beads) Bracelet Type: Trad…" at bounding box center [1082, 189] width 269 height 287
click at [1105, 46] on div "Qty: 1 Customize Your Own (Traditional / X-Small / 8 Beads) Bracelet Type: Trad…" at bounding box center [1082, 189] width 269 height 287
click at [1040, 296] on link "View cart" at bounding box center [1019, 304] width 112 height 29
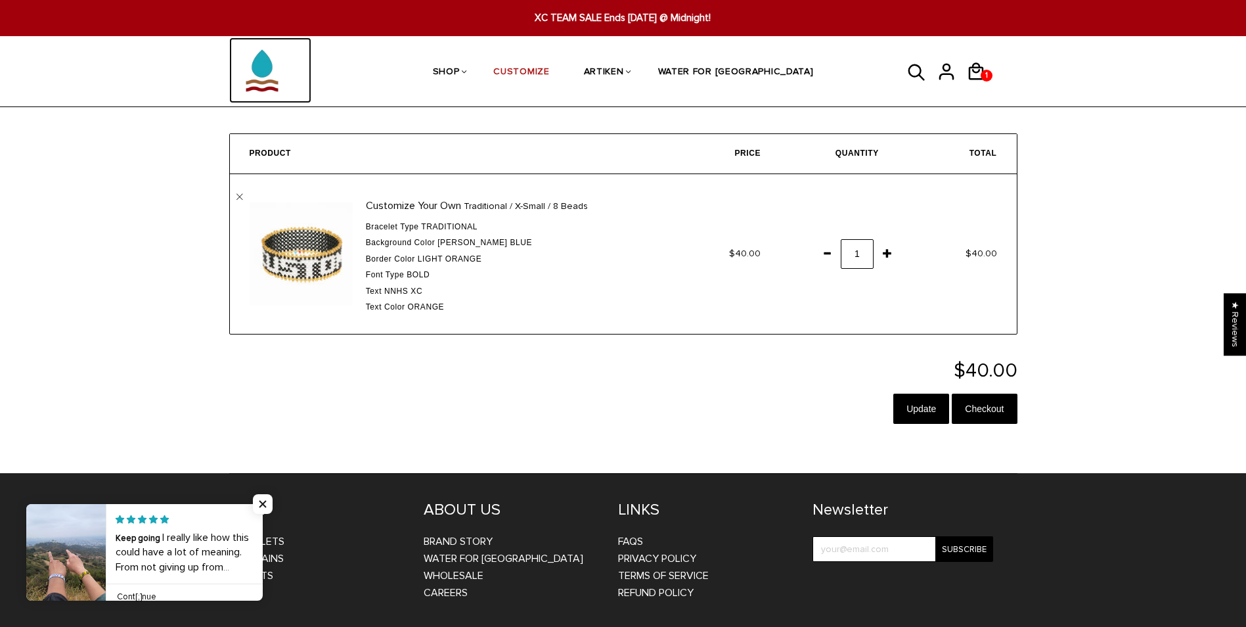
click at [286, 73] on img at bounding box center [262, 70] width 66 height 66
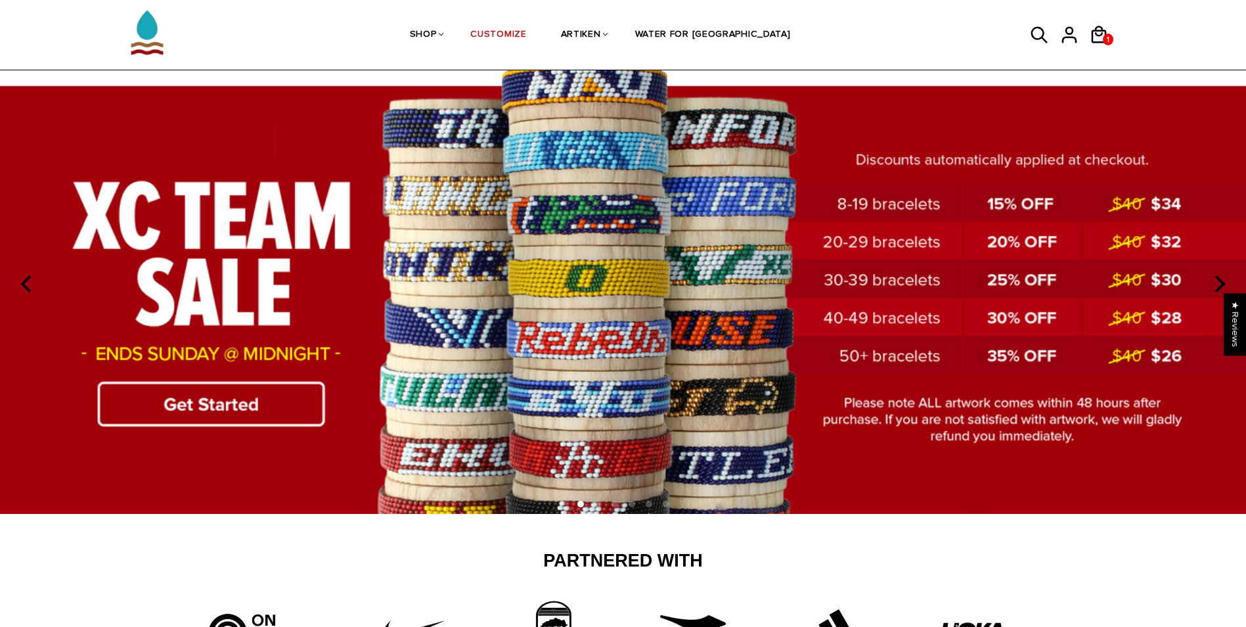
scroll to position [45, 0]
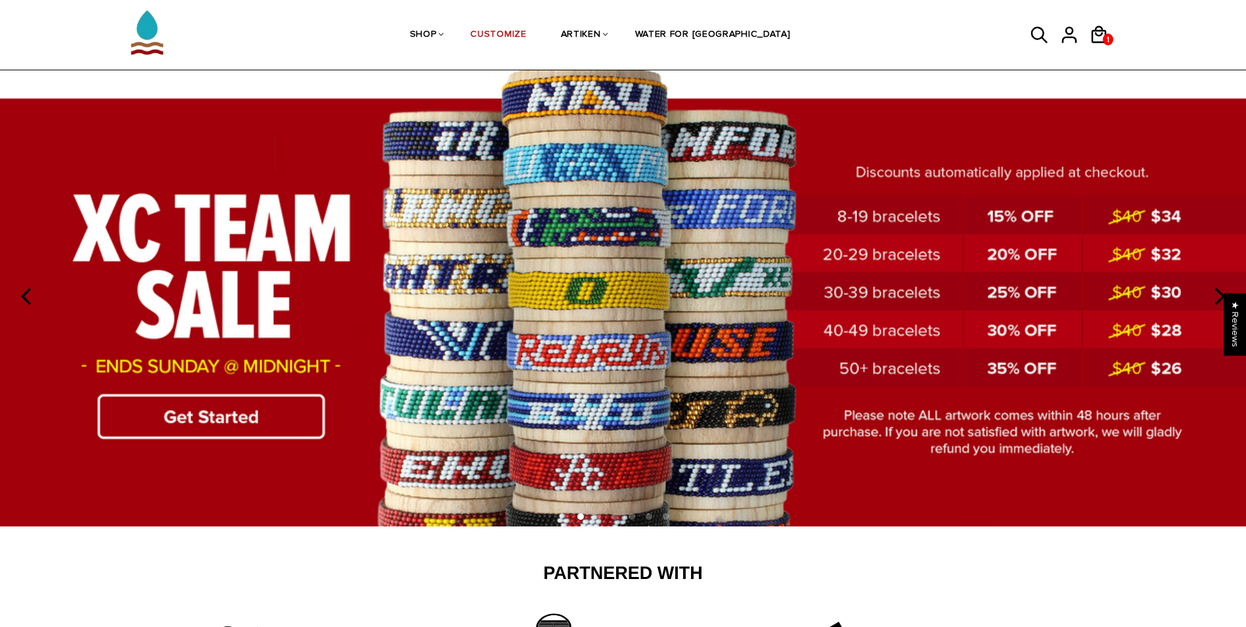
click at [19, 295] on icon "previous" at bounding box center [27, 296] width 17 height 17
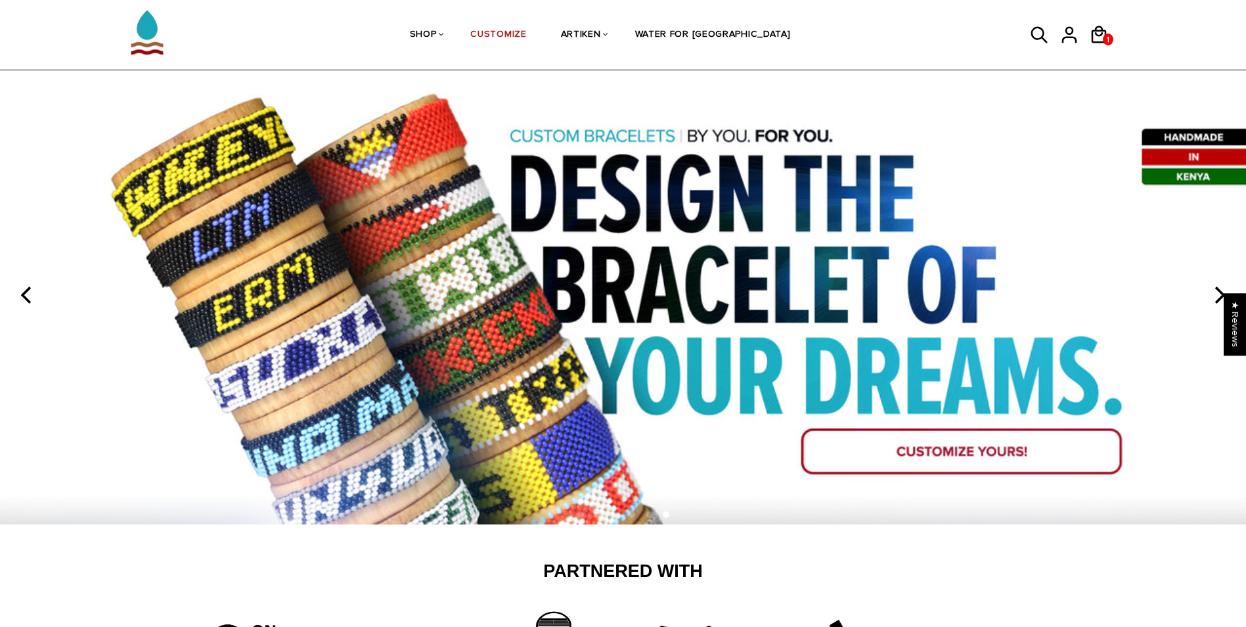
click at [20, 295] on icon "previous" at bounding box center [25, 294] width 11 height 17
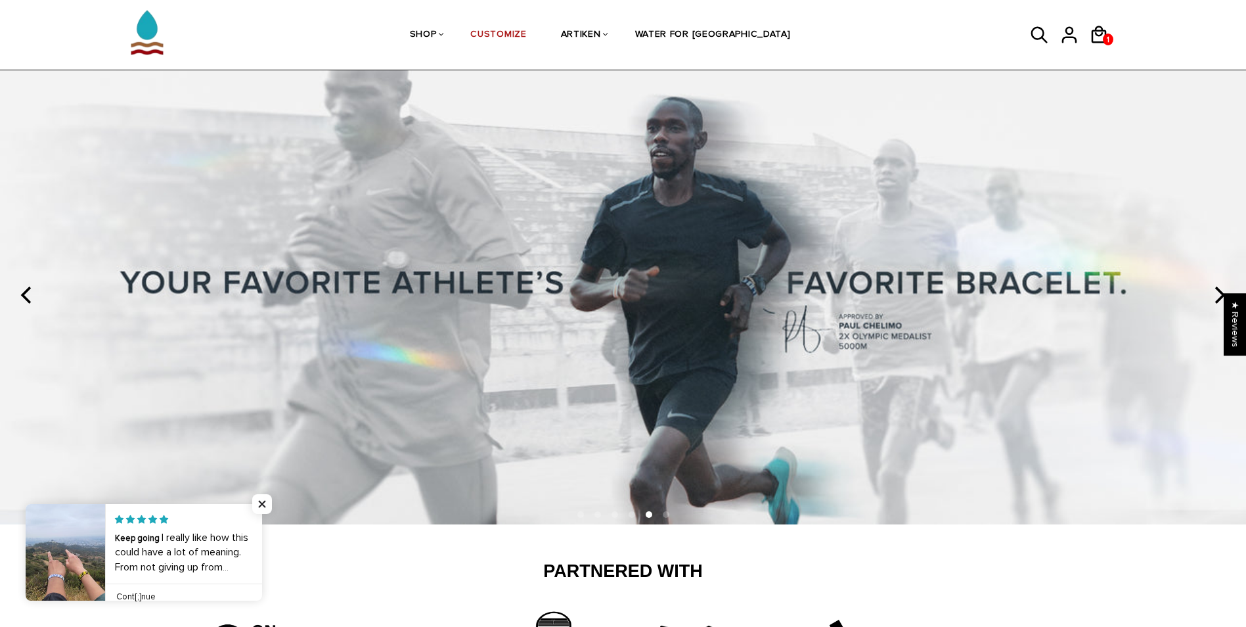
click at [20, 295] on icon "previous" at bounding box center [25, 294] width 11 height 17
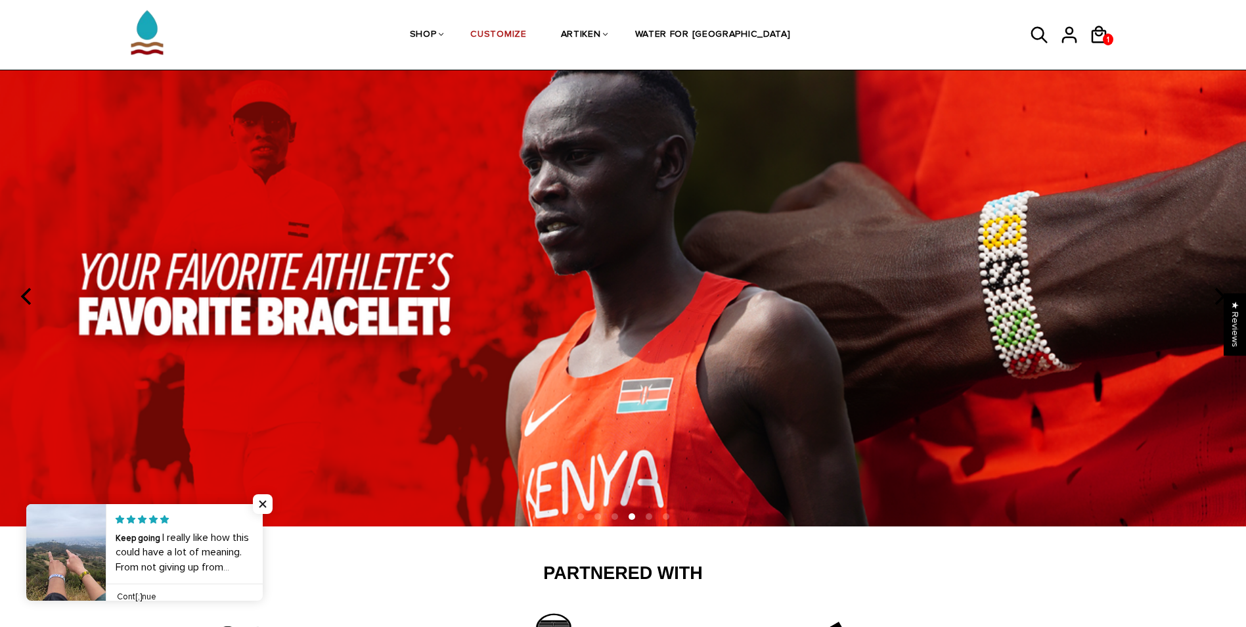
click at [22, 296] on icon "previous" at bounding box center [27, 296] width 17 height 17
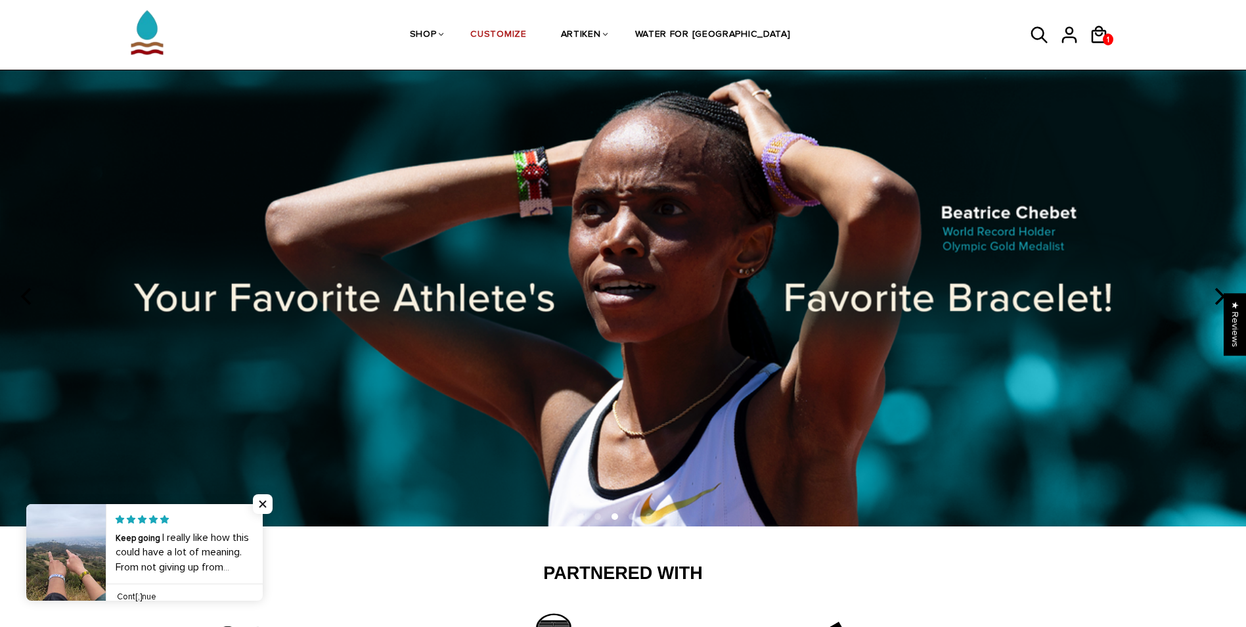
click at [20, 295] on icon "previous" at bounding box center [27, 296] width 17 height 17
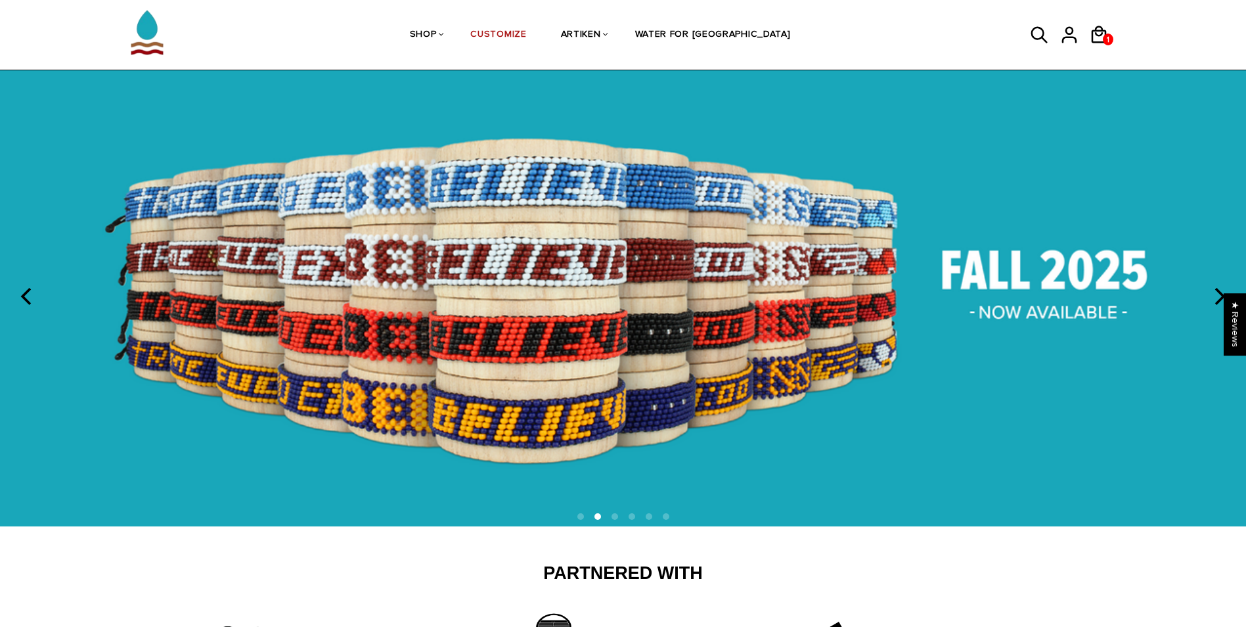
click at [20, 295] on icon "previous" at bounding box center [27, 296] width 17 height 17
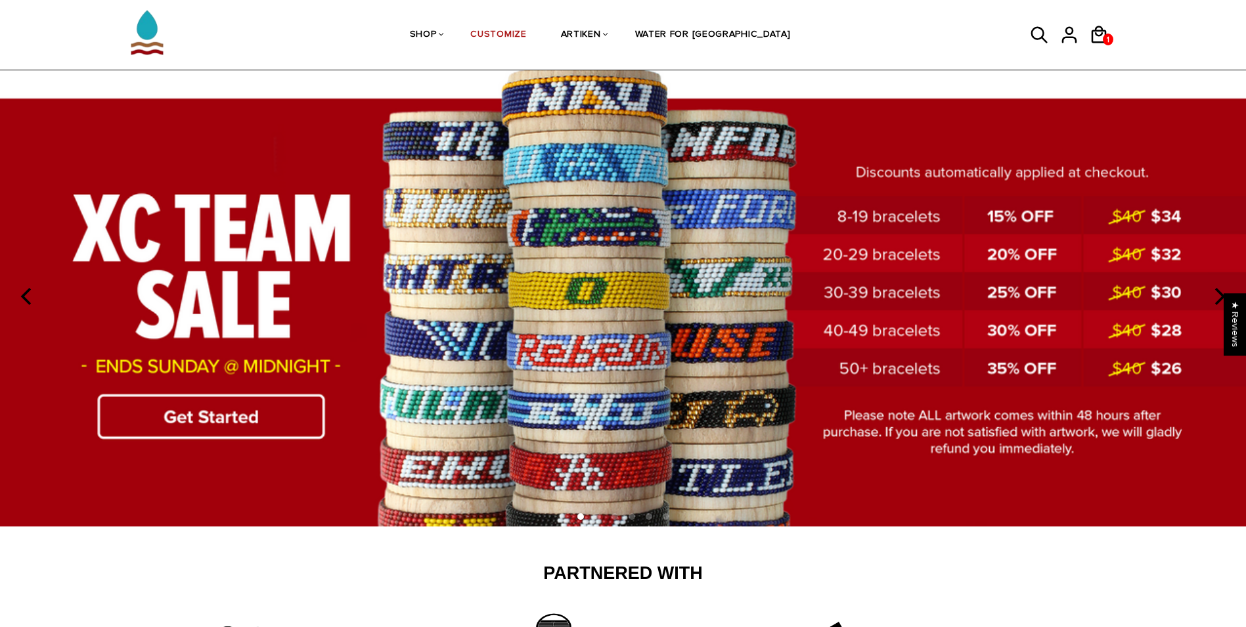
click at [219, 418] on img at bounding box center [623, 293] width 1246 height 463
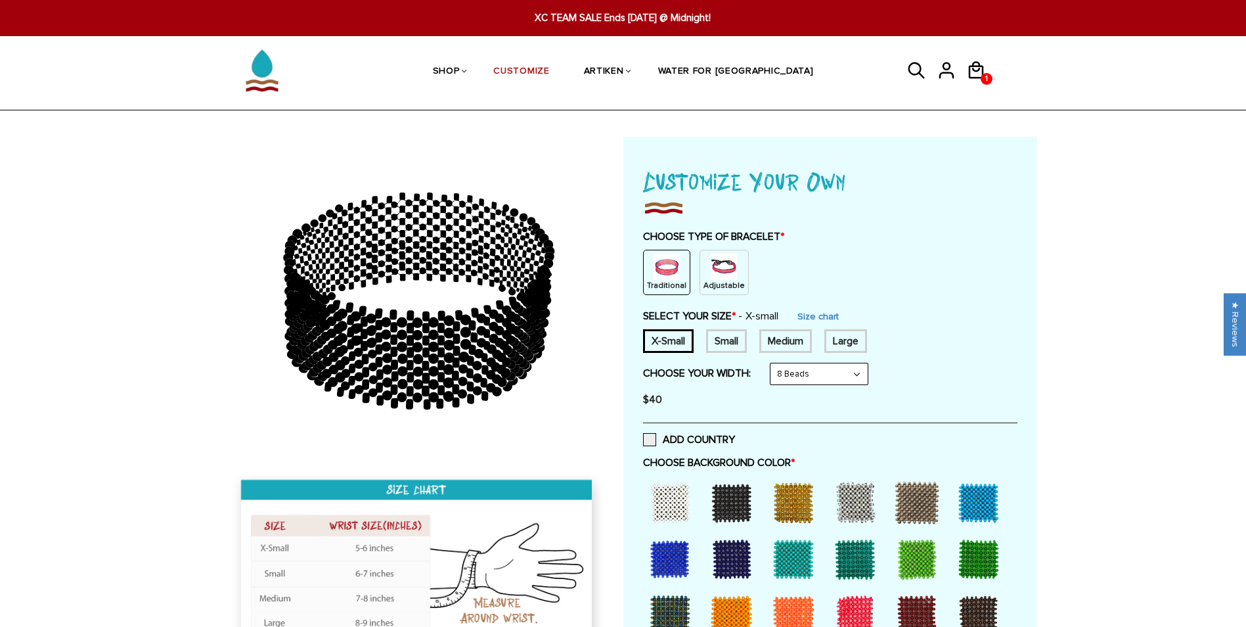
click at [787, 372] on select "8 Beads 6 Beads 10 Beads" at bounding box center [818, 373] width 97 height 21
click at [773, 363] on select "8 Beads 6 Beads 10 Beads" at bounding box center [818, 373] width 97 height 21
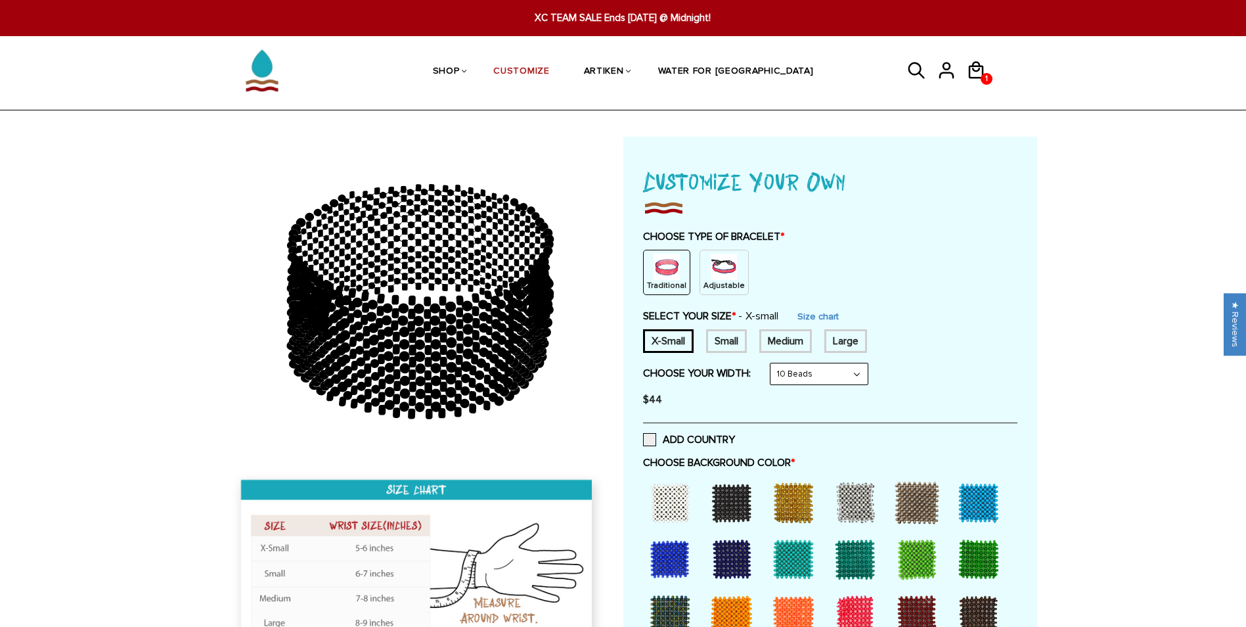
click at [798, 370] on select "8 Beads 6 Beads 10 Beads" at bounding box center [818, 373] width 97 height 21
select select "8-beads"
click at [773, 363] on select "8 Beads 6 Beads 10 Beads" at bounding box center [818, 373] width 97 height 21
